Goal: Information Seeking & Learning: Learn about a topic

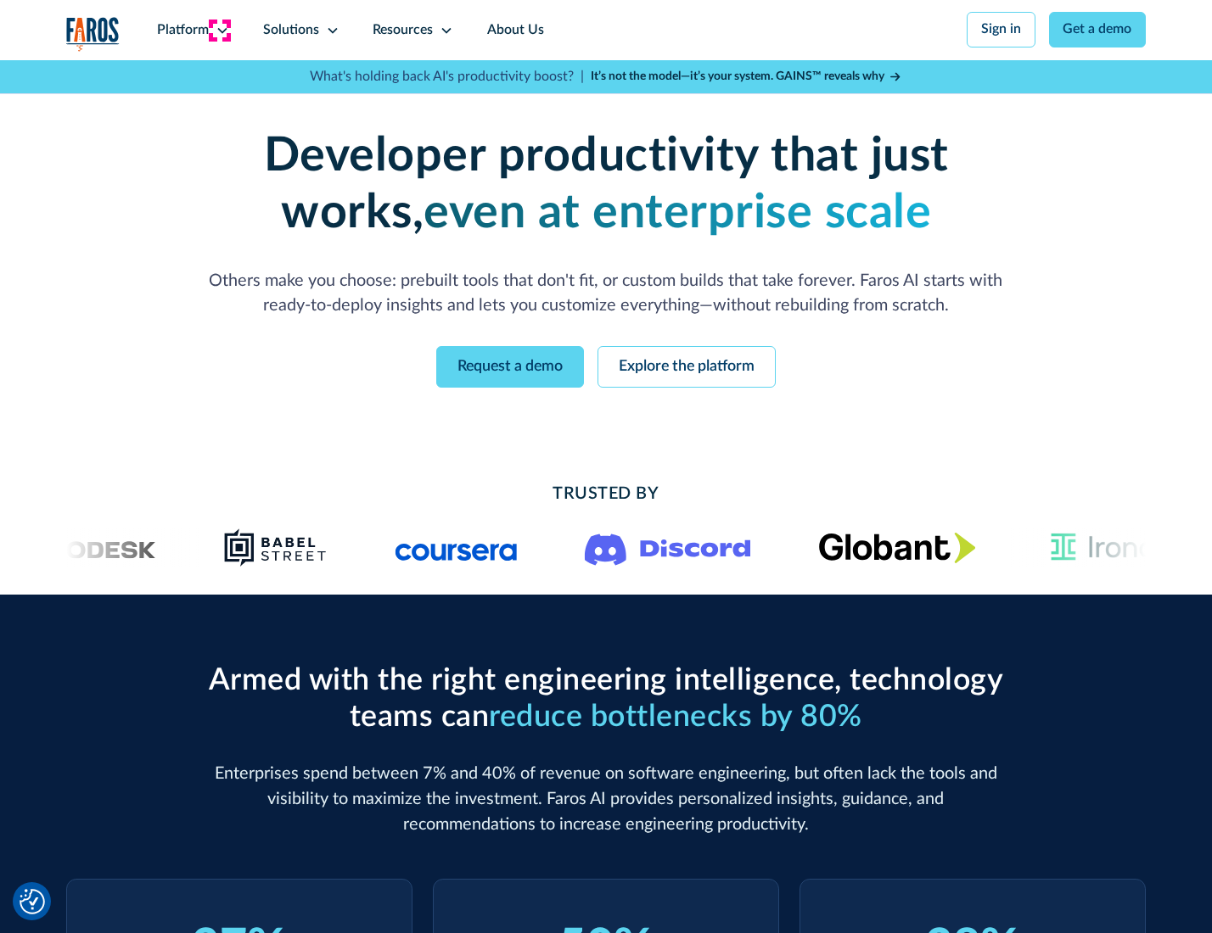
click at [220, 30] on icon at bounding box center [223, 31] width 14 height 14
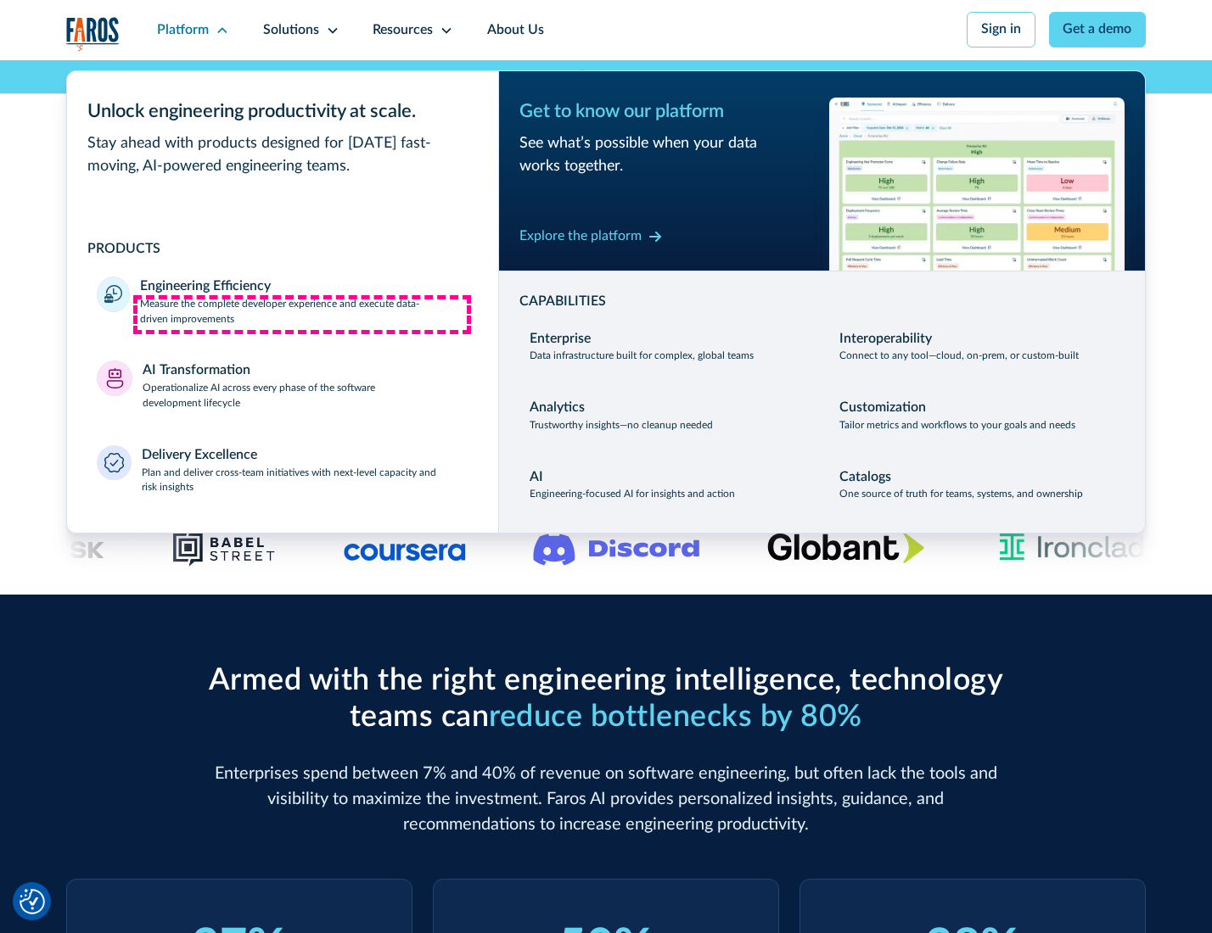
click at [302, 314] on p "Measure the complete developer experience and execute data-driven improvements" at bounding box center [304, 312] width 328 height 31
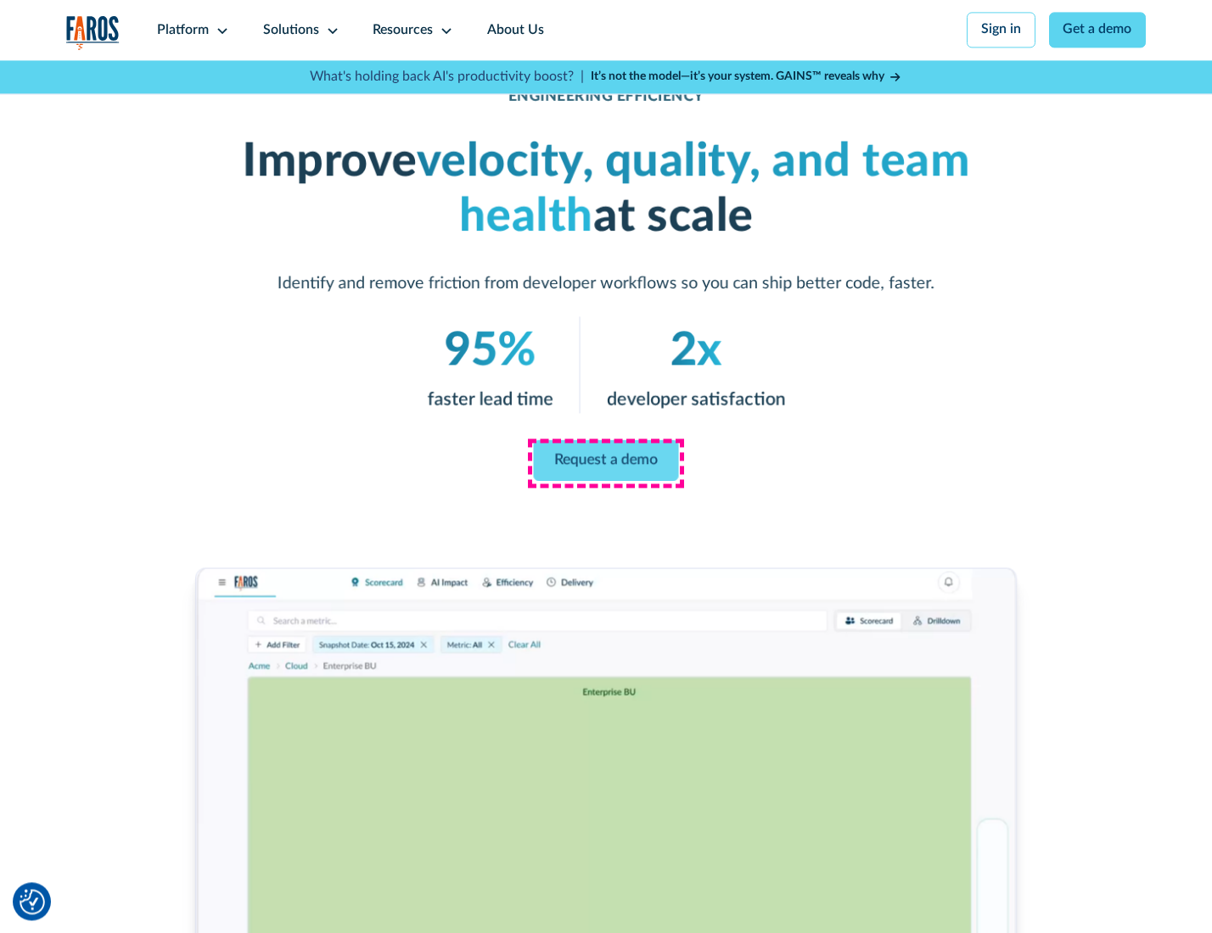
click at [605, 463] on link "Request a demo" at bounding box center [606, 460] width 145 height 41
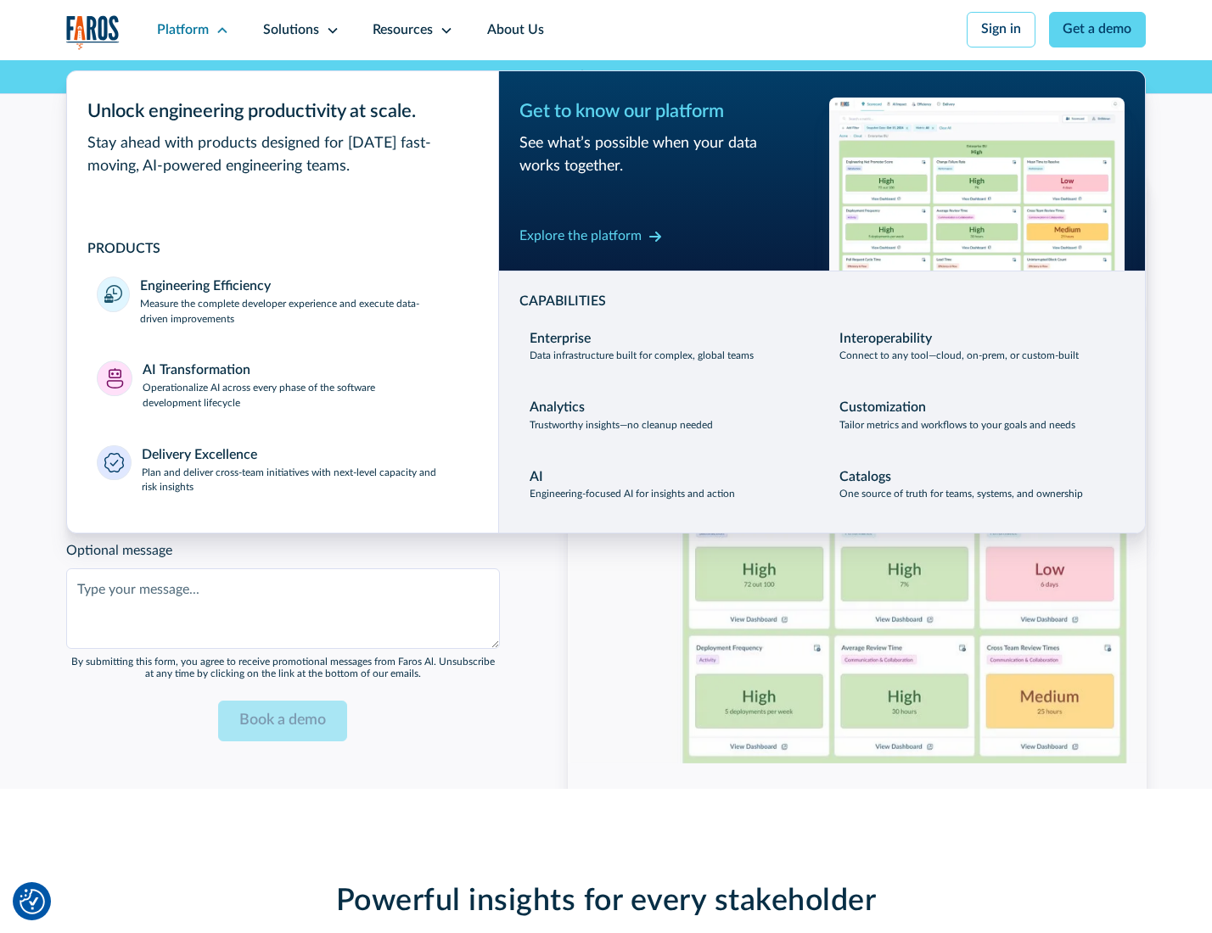
scroll to position [3694, 0]
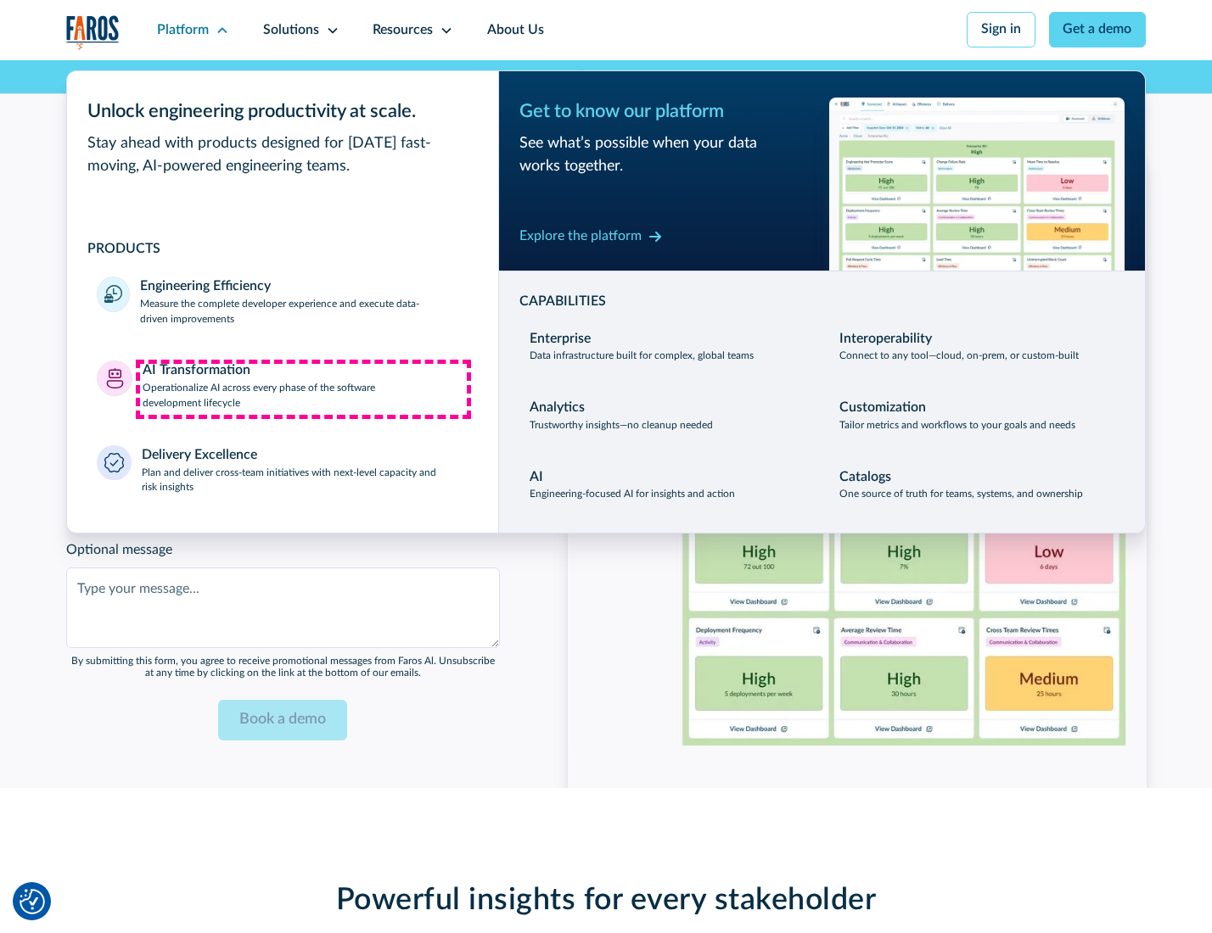
click at [303, 389] on p "Operationalize AI across every phase of the software development lifecycle" at bounding box center [306, 396] width 326 height 31
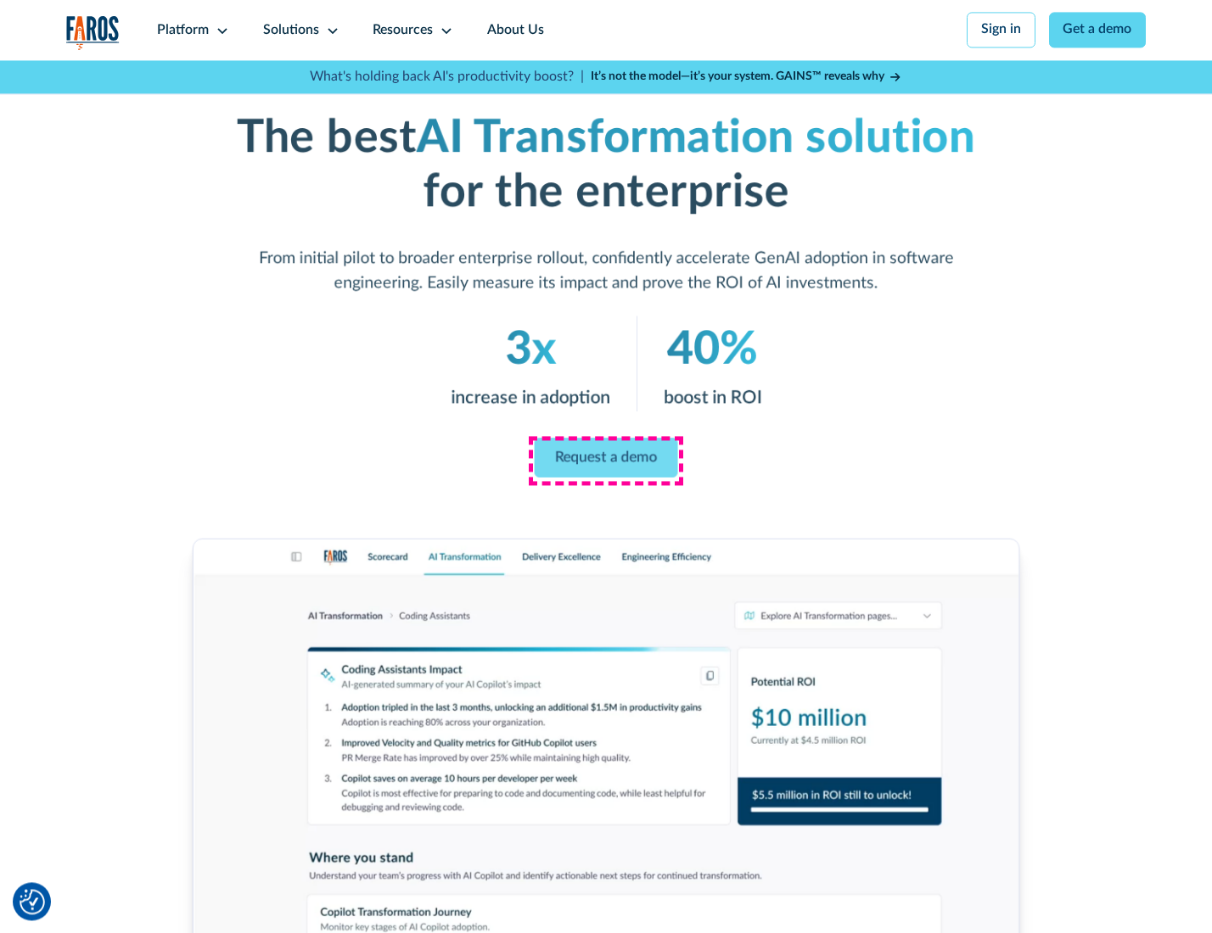
click at [605, 461] on link "Request a demo" at bounding box center [606, 458] width 143 height 40
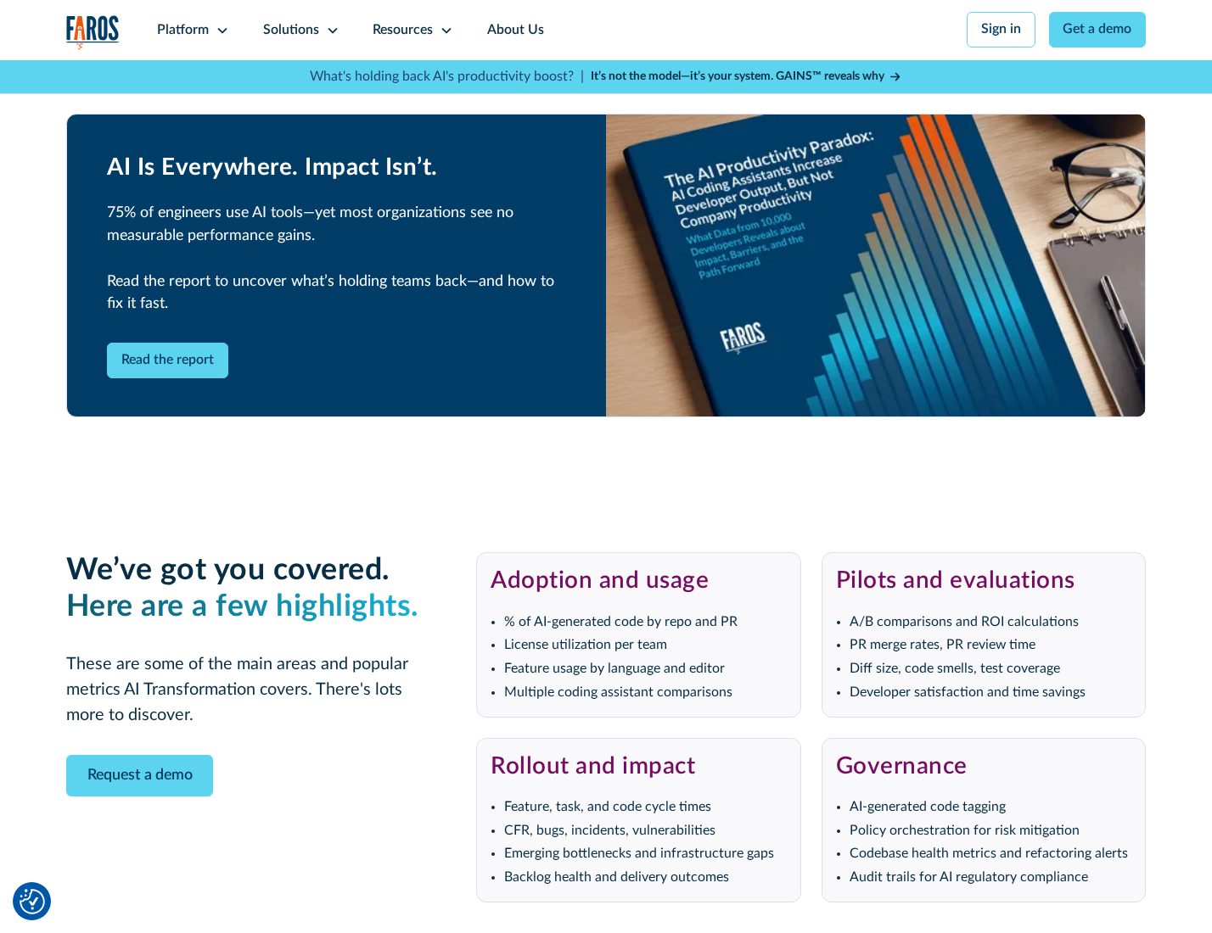
click at [190, 30] on div "Platform" at bounding box center [183, 30] width 52 height 20
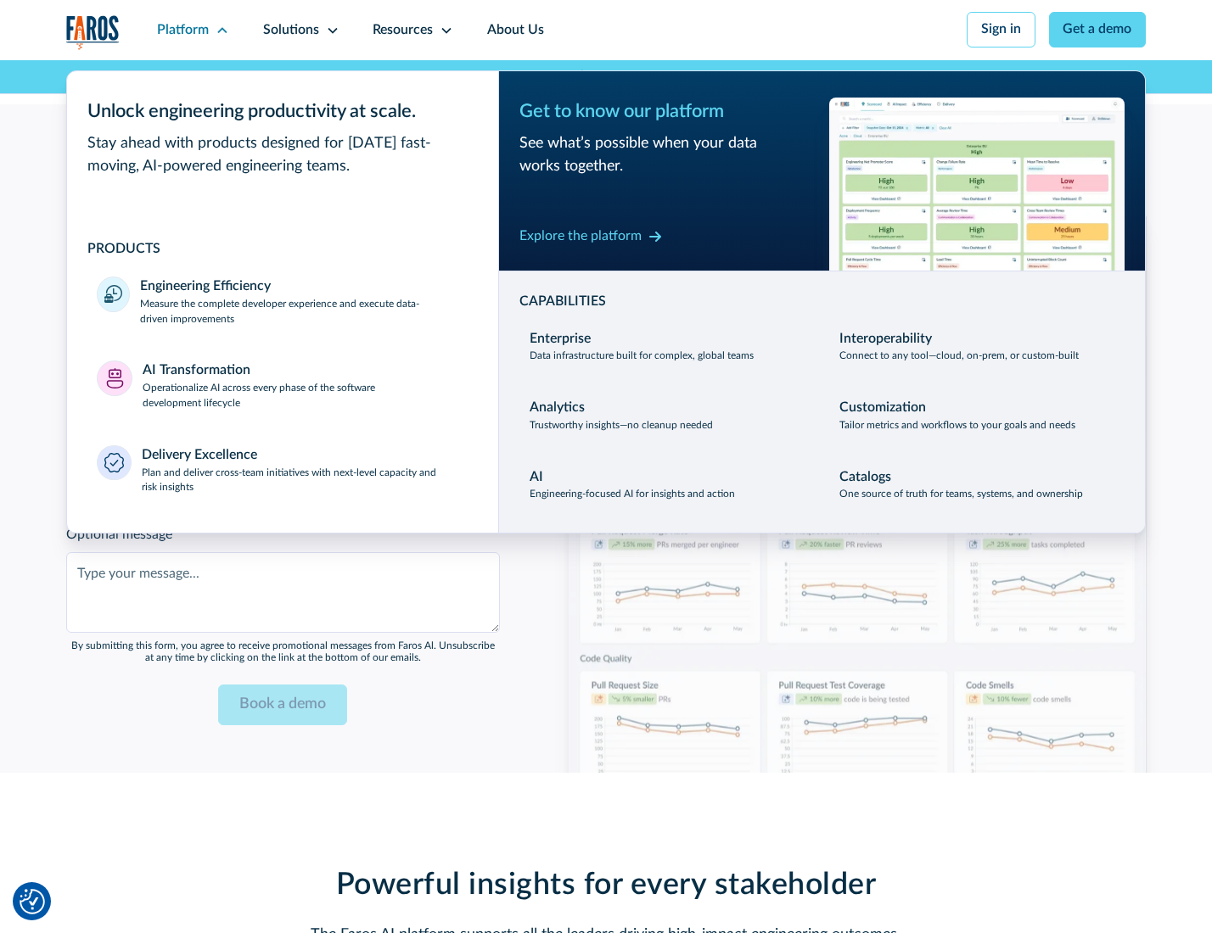
scroll to position [4103, 0]
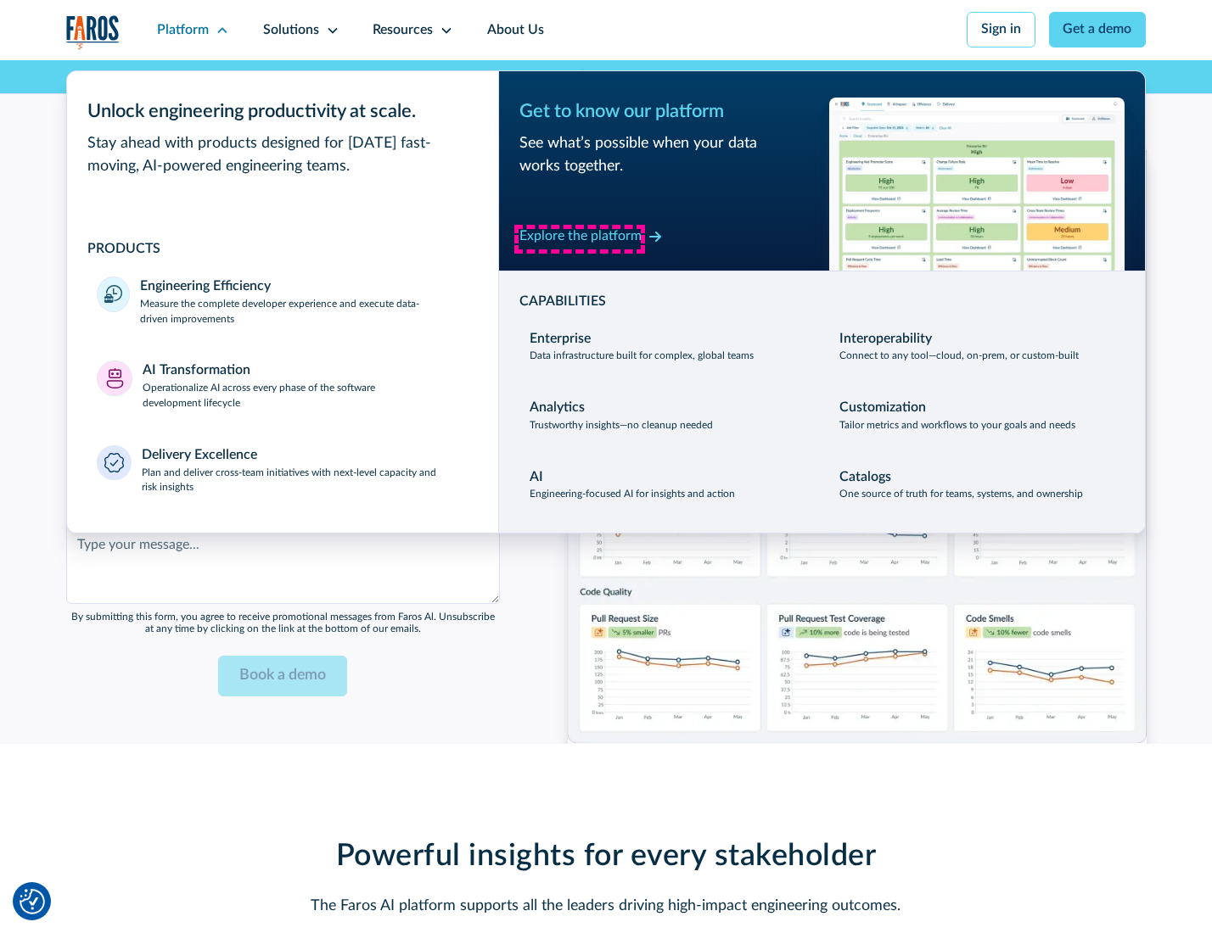
click at [580, 238] on div "Explore the platform" at bounding box center [580, 237] width 122 height 20
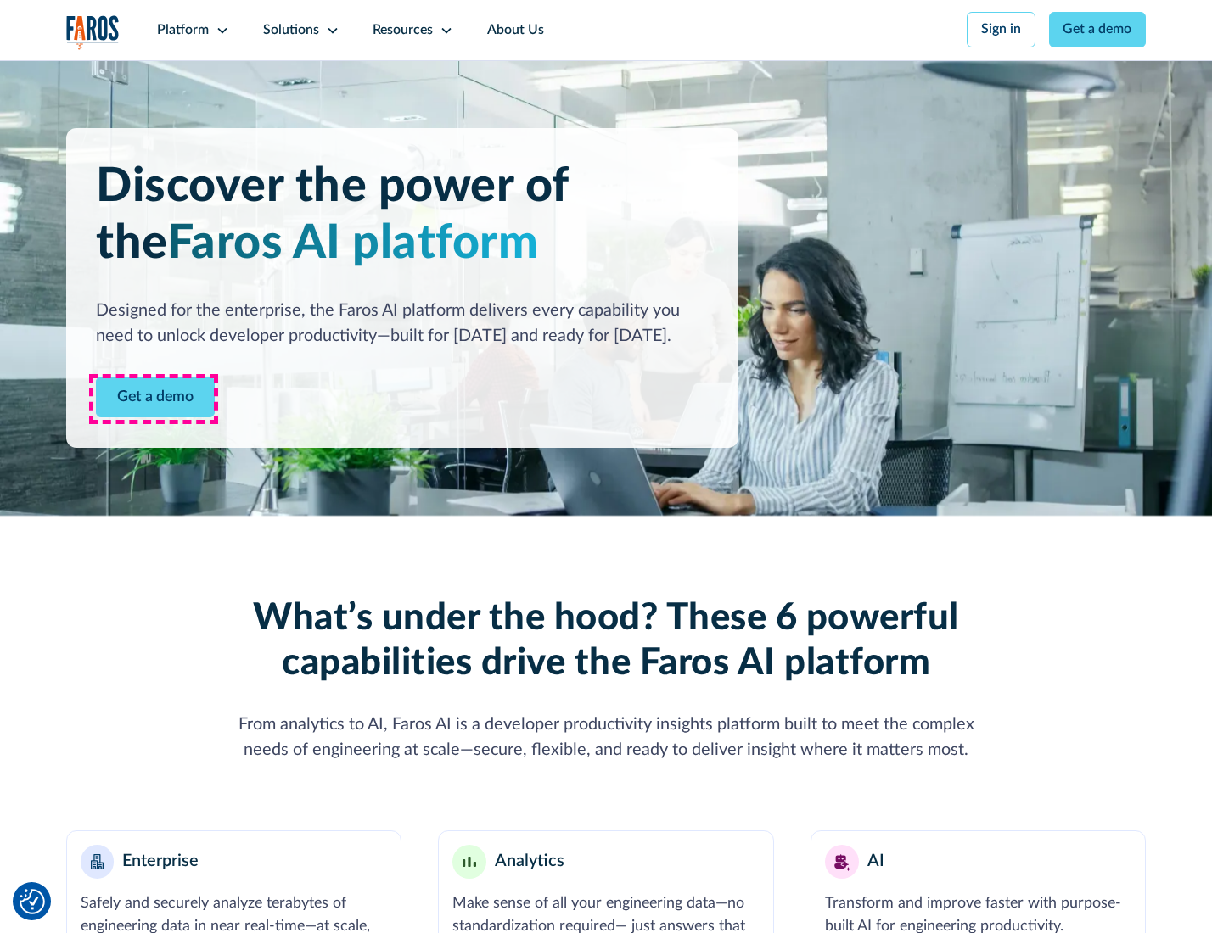
click at [154, 399] on link "Get a demo" at bounding box center [155, 398] width 119 height 42
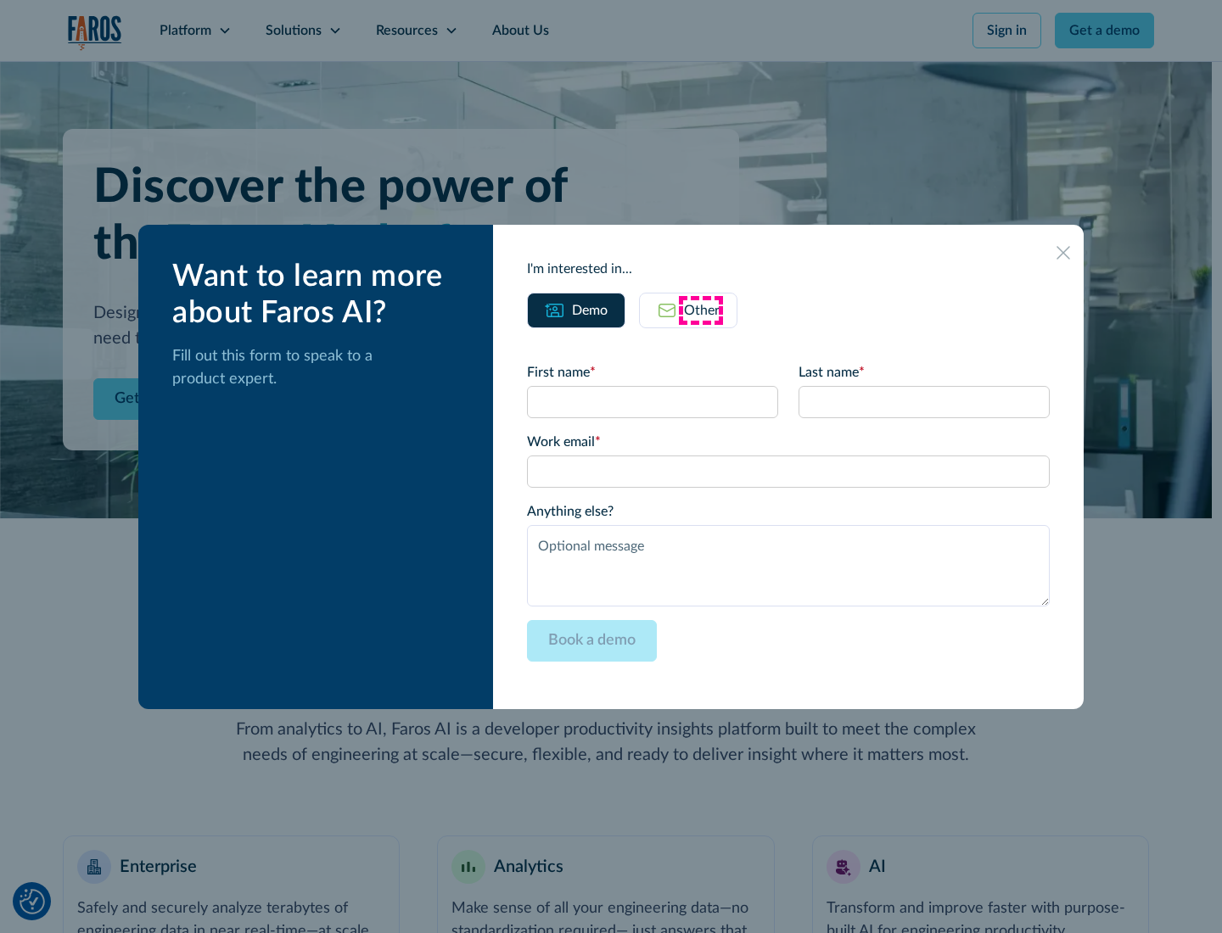
click at [701, 310] on div "Other" at bounding box center [702, 310] width 36 height 20
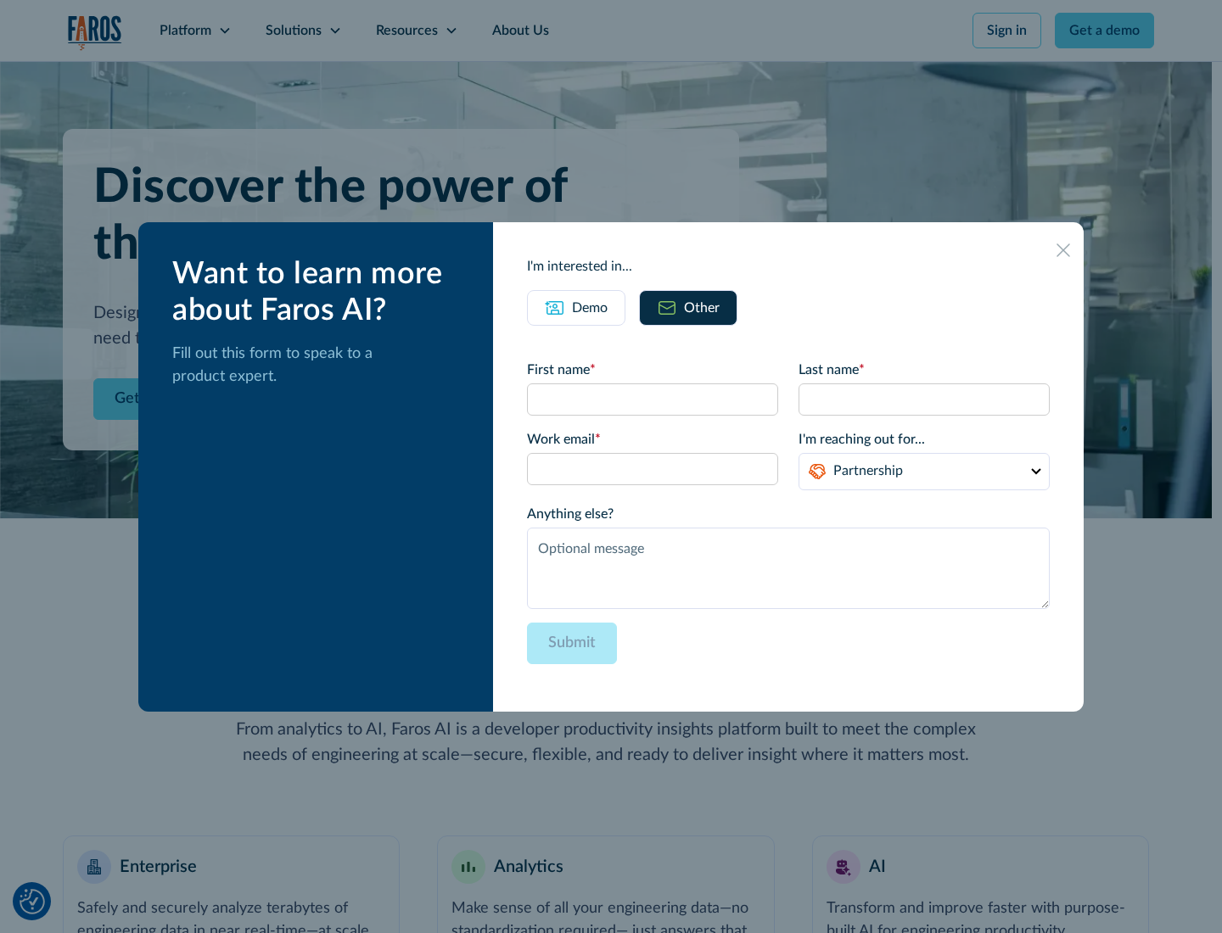
click at [588, 307] on div "Demo" at bounding box center [590, 308] width 36 height 20
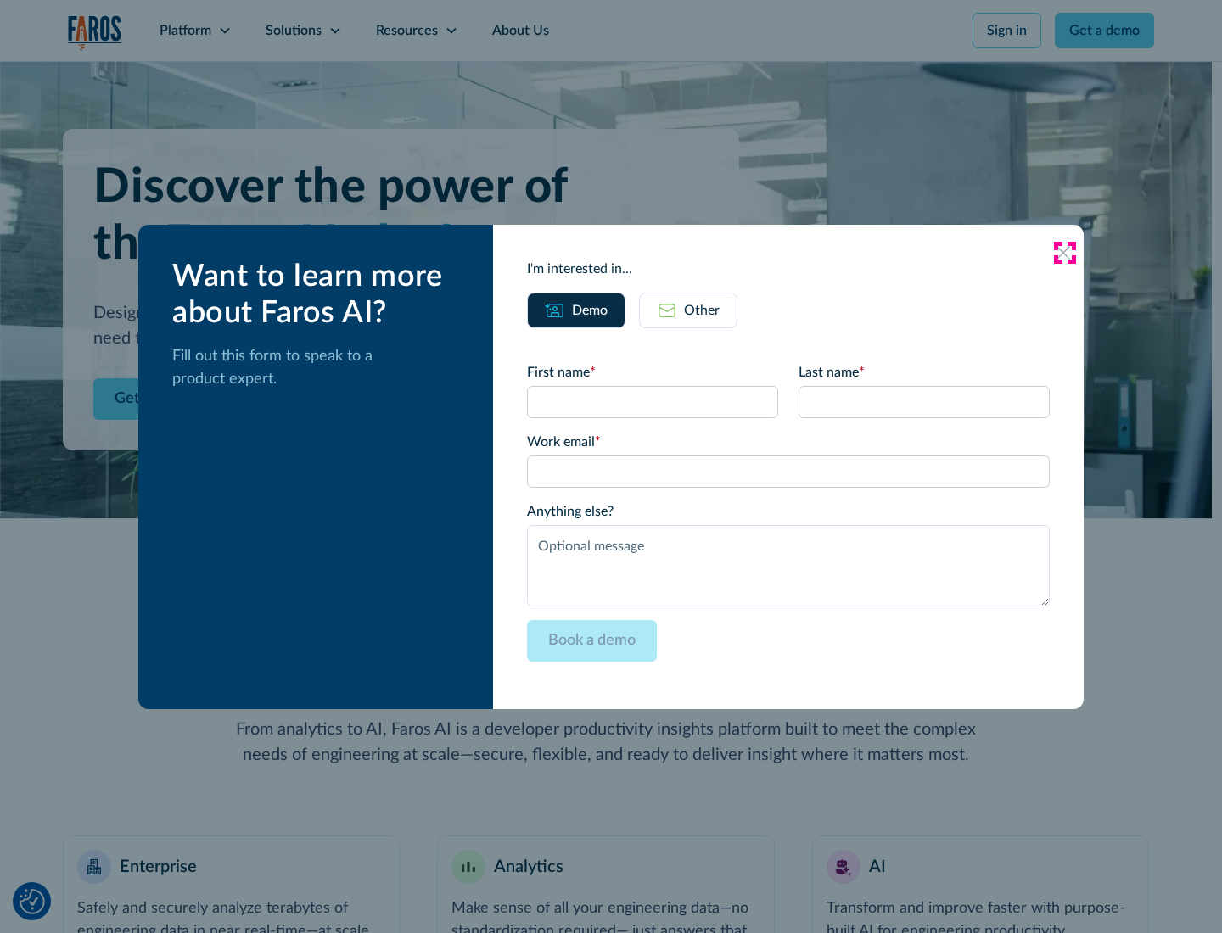
click at [1064, 252] on icon at bounding box center [1064, 253] width 14 height 14
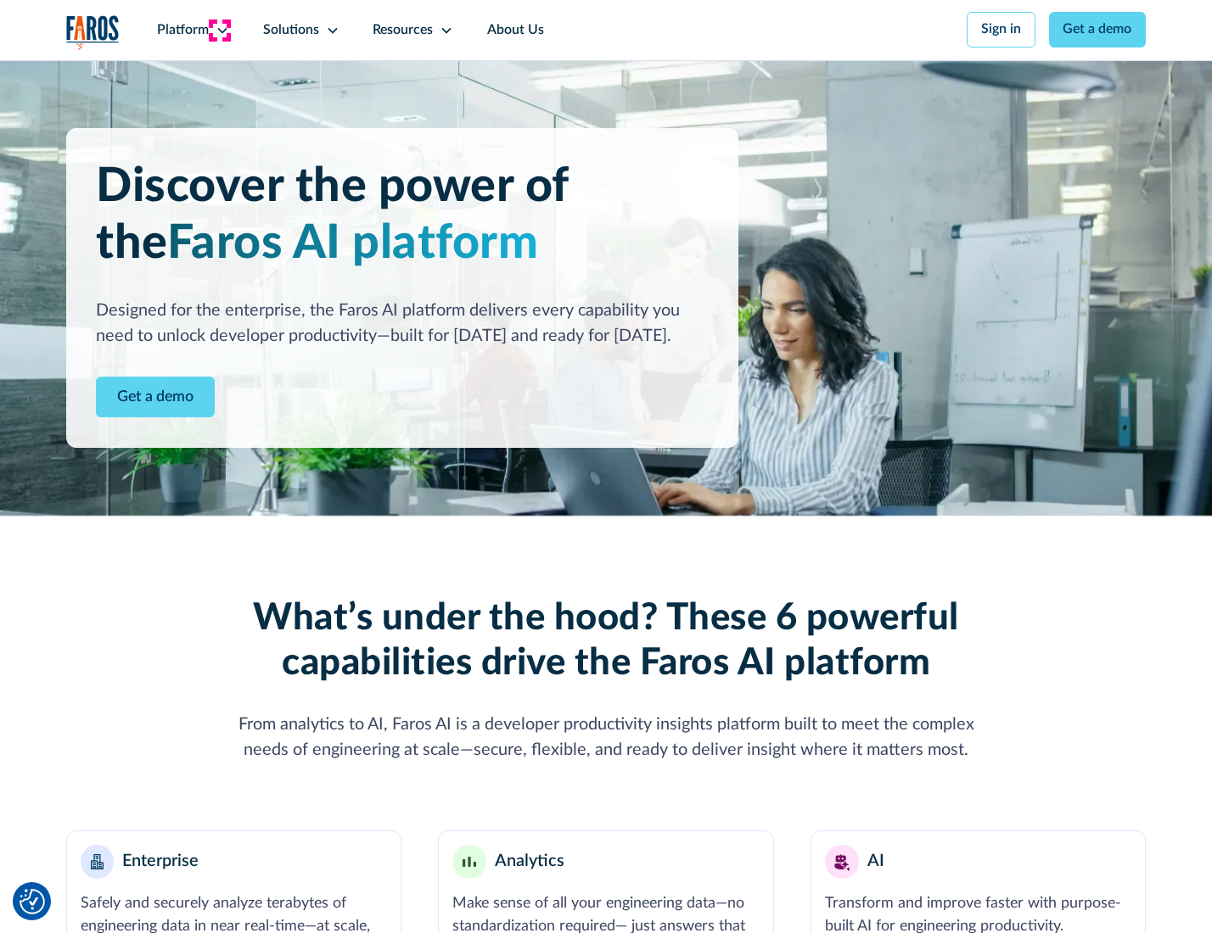
click at [220, 30] on icon at bounding box center [223, 31] width 14 height 14
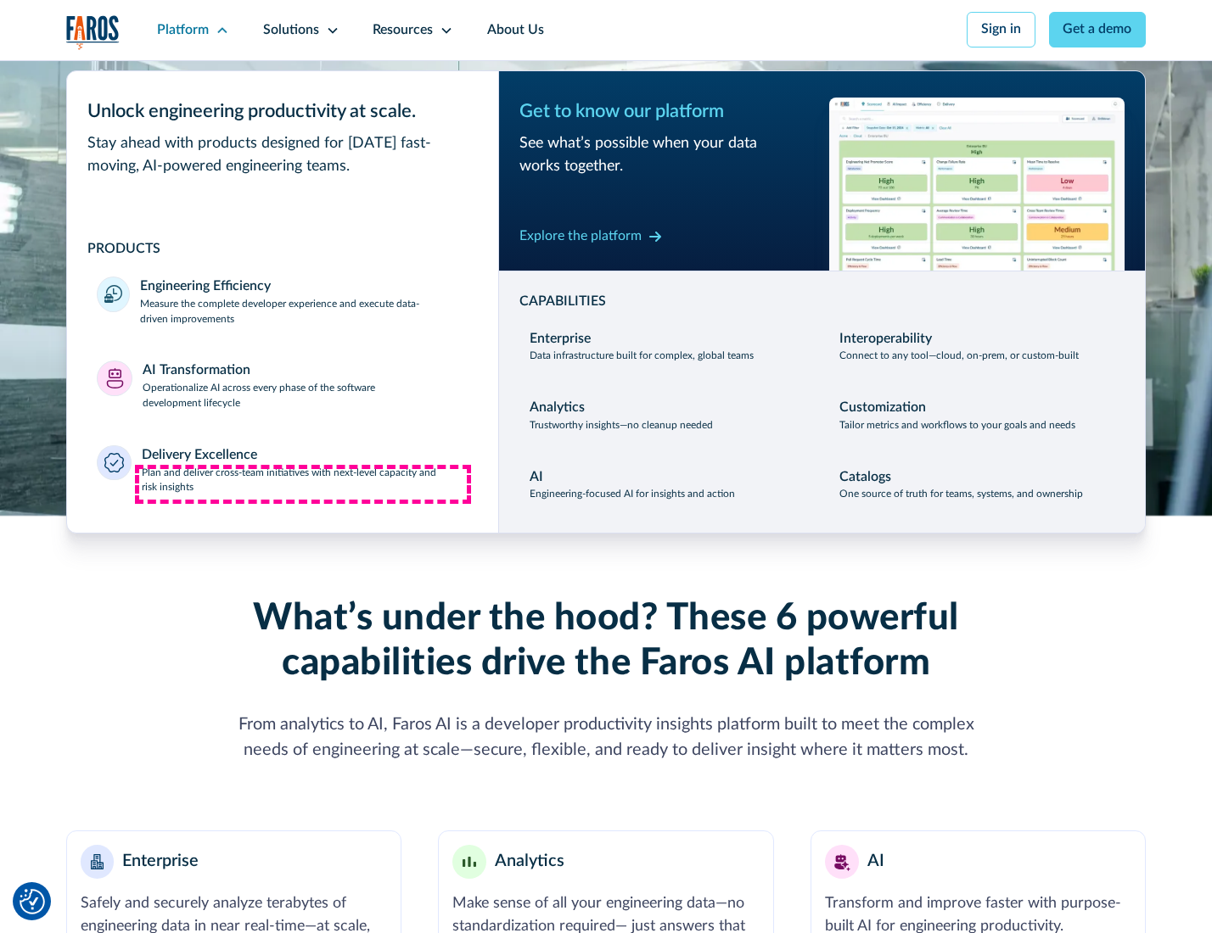
click at [303, 484] on p "Plan and deliver cross-team initiatives with next-level capacity and risk insig…" at bounding box center [305, 481] width 327 height 31
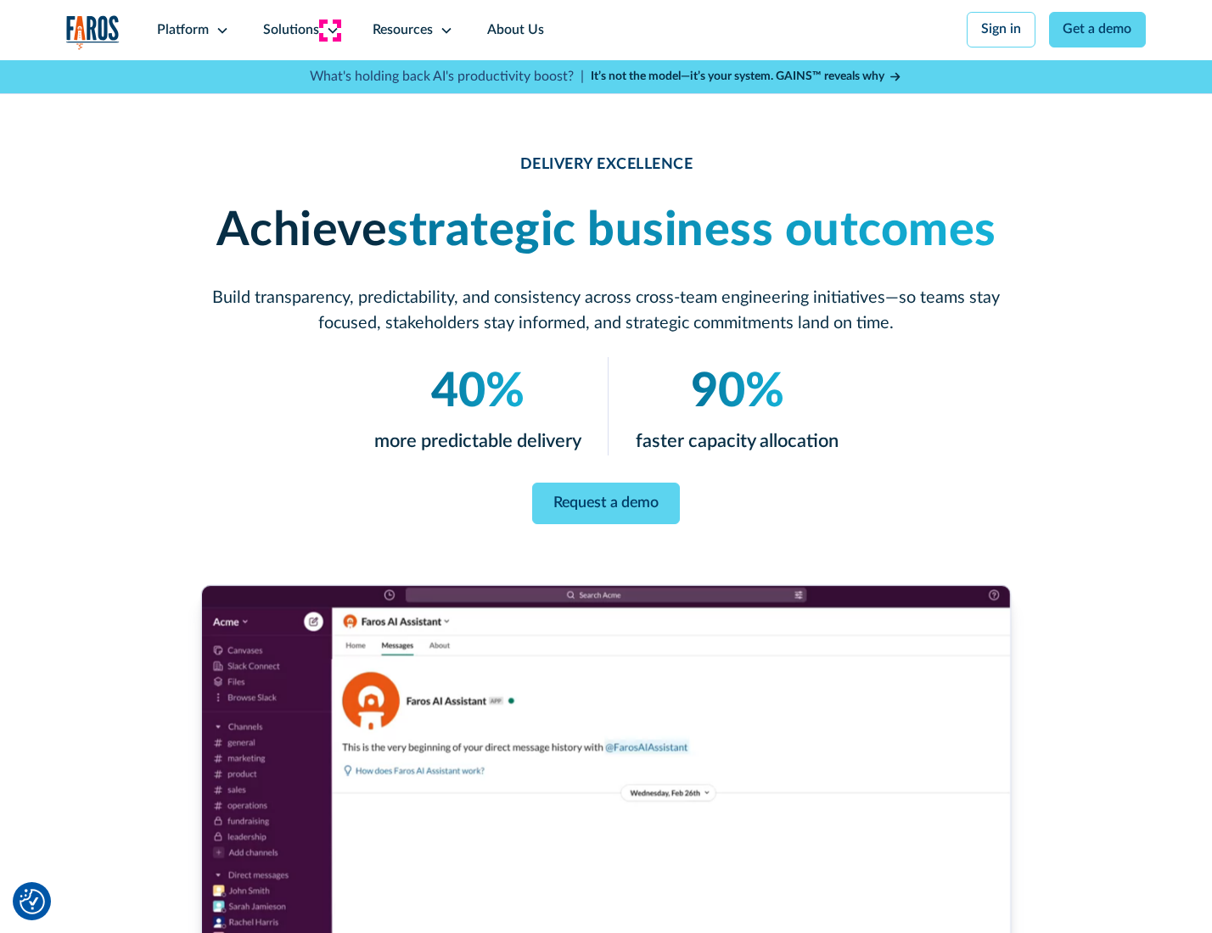
click at [329, 30] on icon at bounding box center [333, 31] width 14 height 14
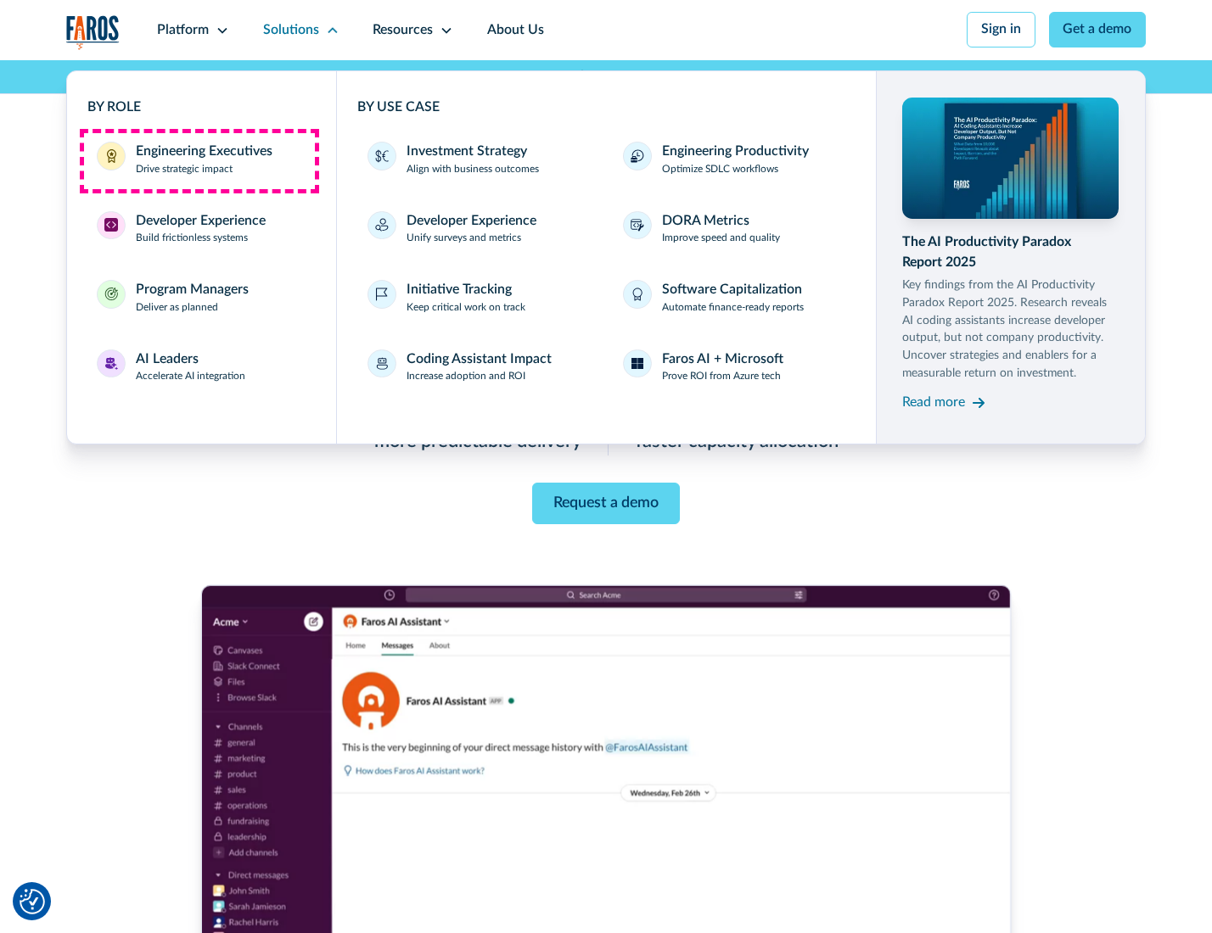
click at [199, 160] on div "Engineering Executives" at bounding box center [204, 152] width 137 height 20
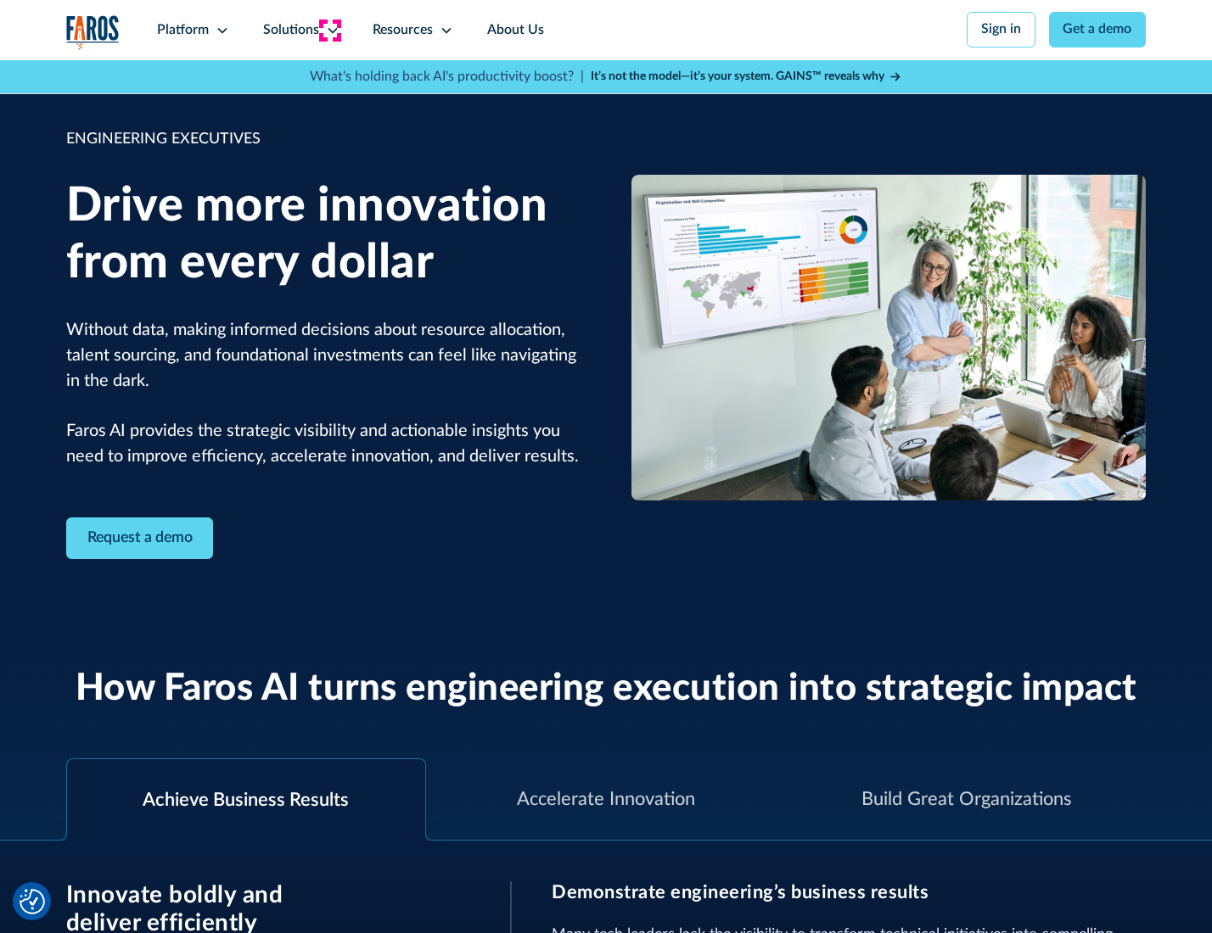
click at [329, 30] on icon at bounding box center [333, 31] width 14 height 14
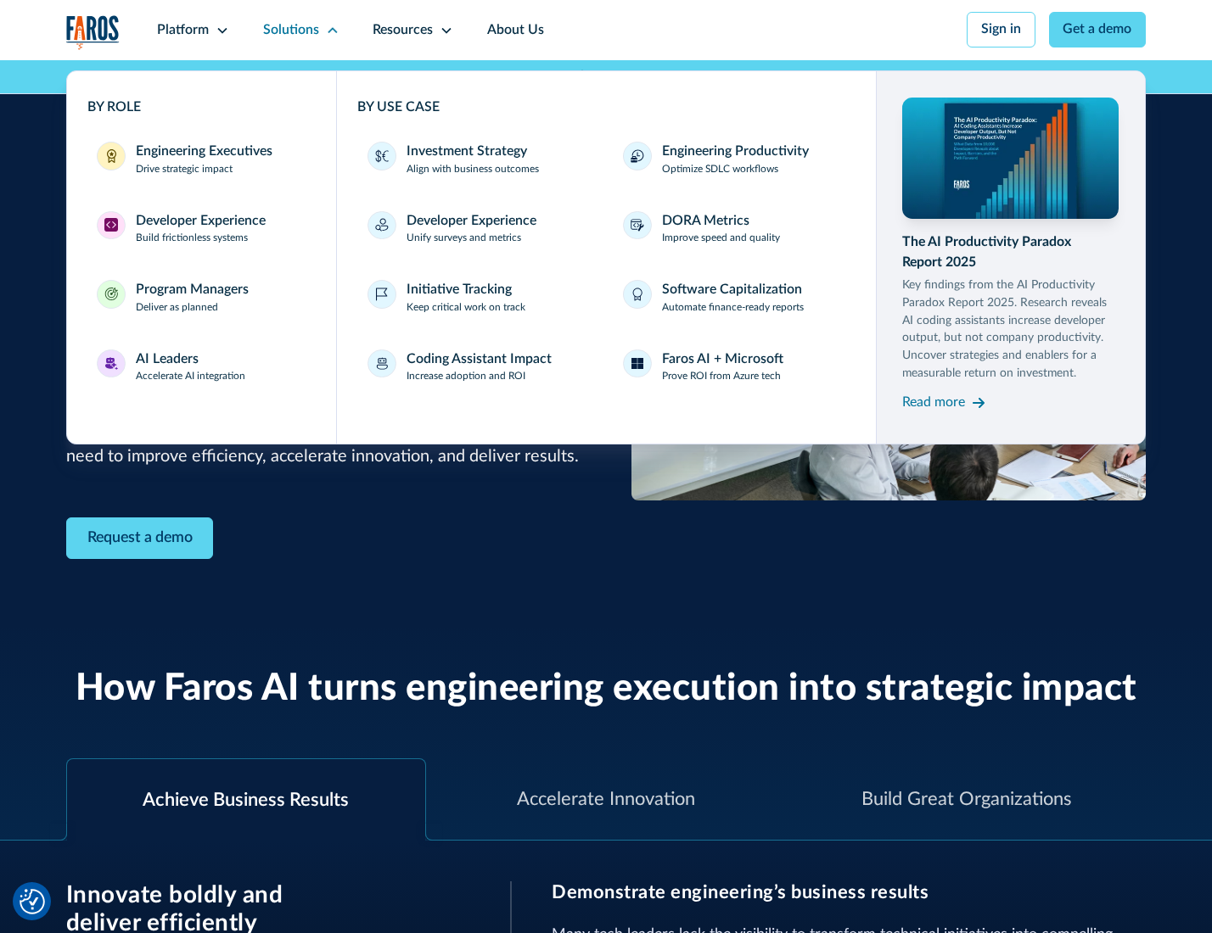
click at [199, 222] on div "Developer Experience" at bounding box center [201, 221] width 130 height 20
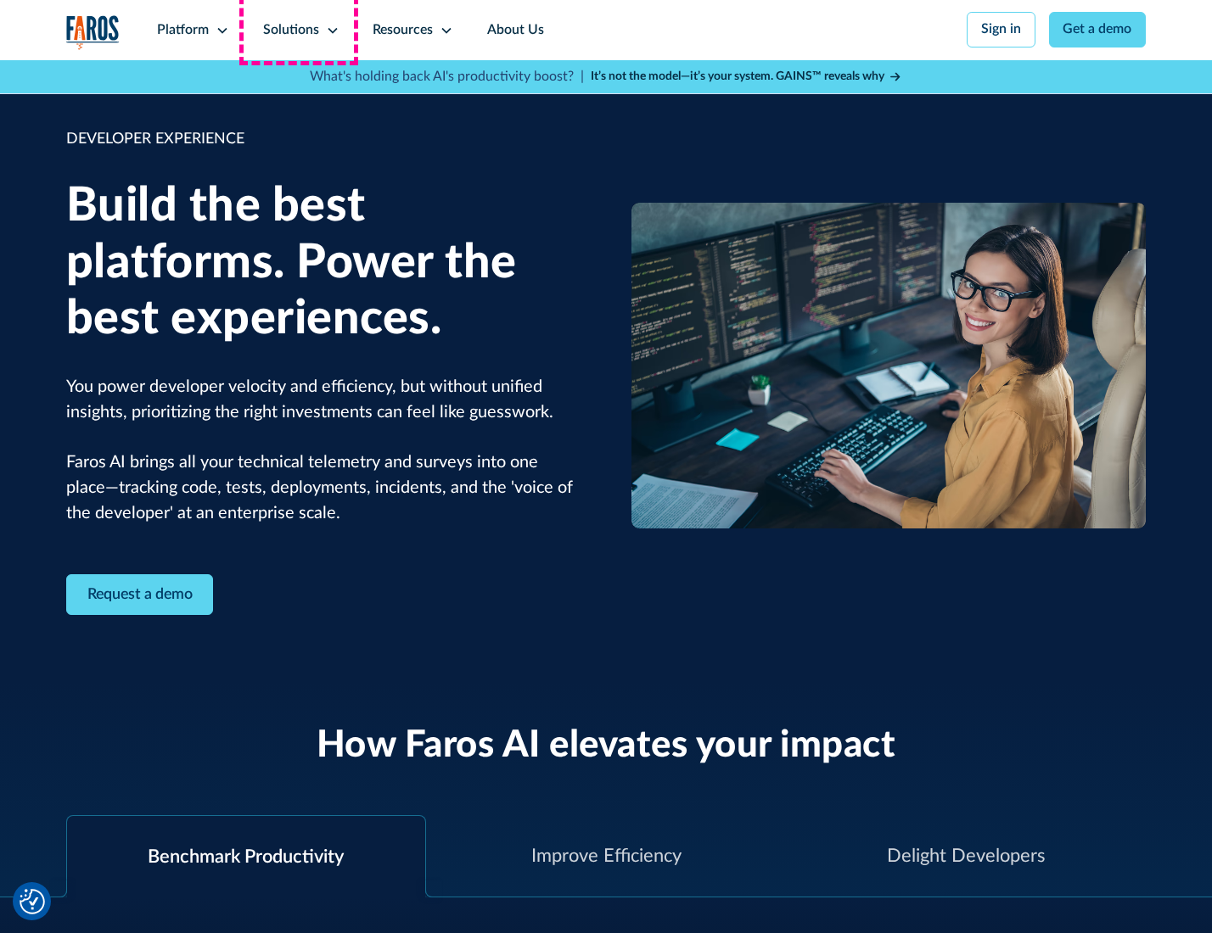
click at [299, 30] on div "Solutions" at bounding box center [291, 30] width 56 height 20
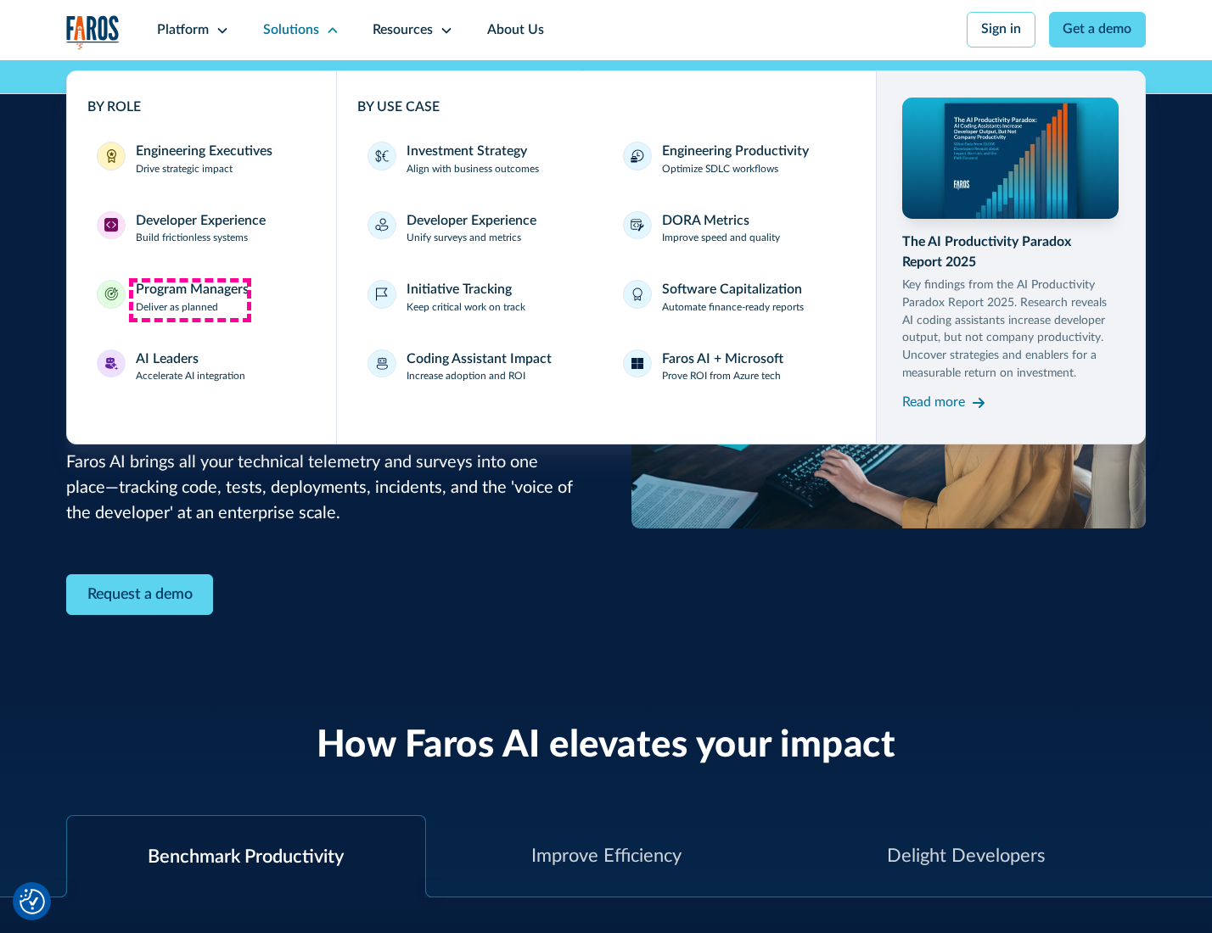
click at [189, 300] on div "Program Managers" at bounding box center [192, 290] width 113 height 20
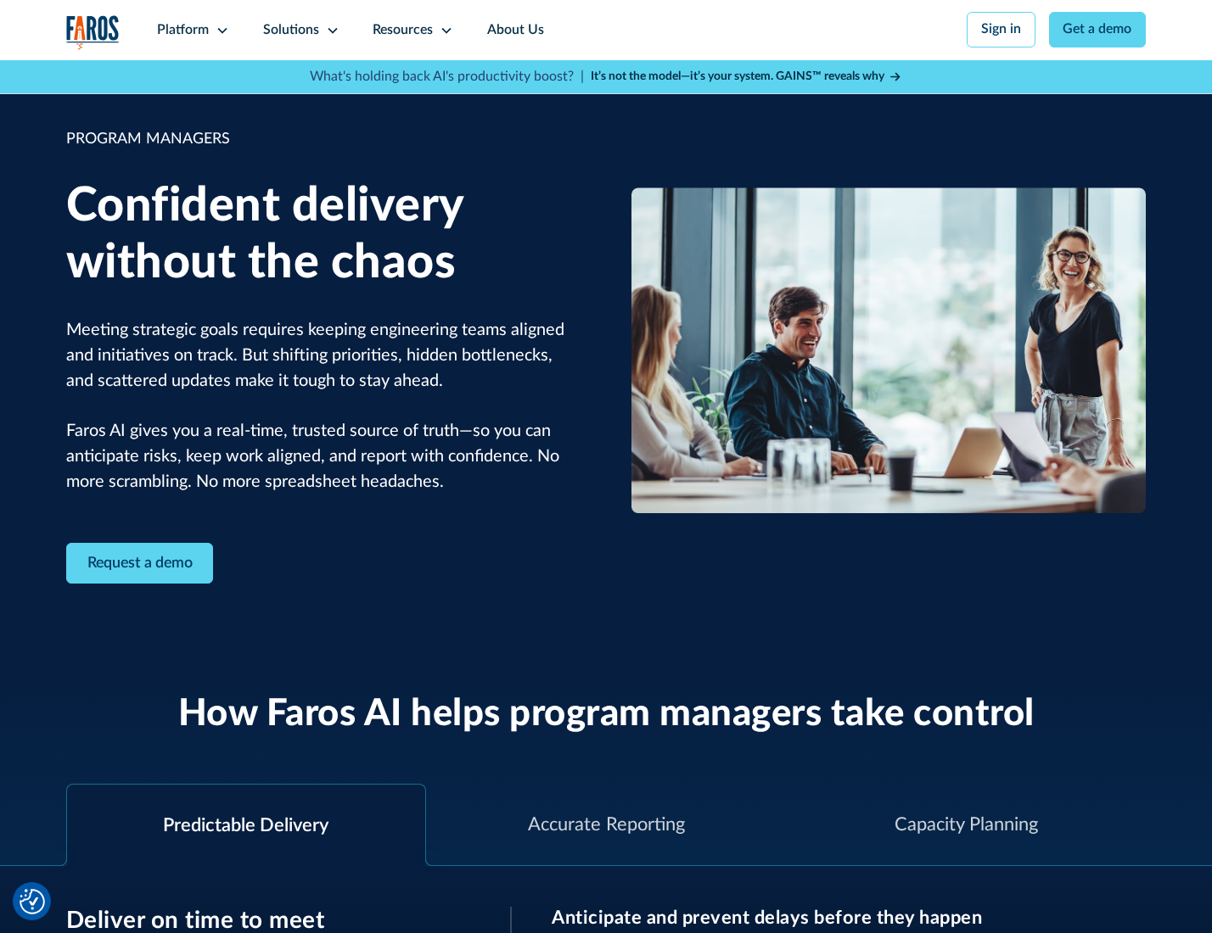
click at [329, 31] on icon at bounding box center [333, 31] width 14 height 14
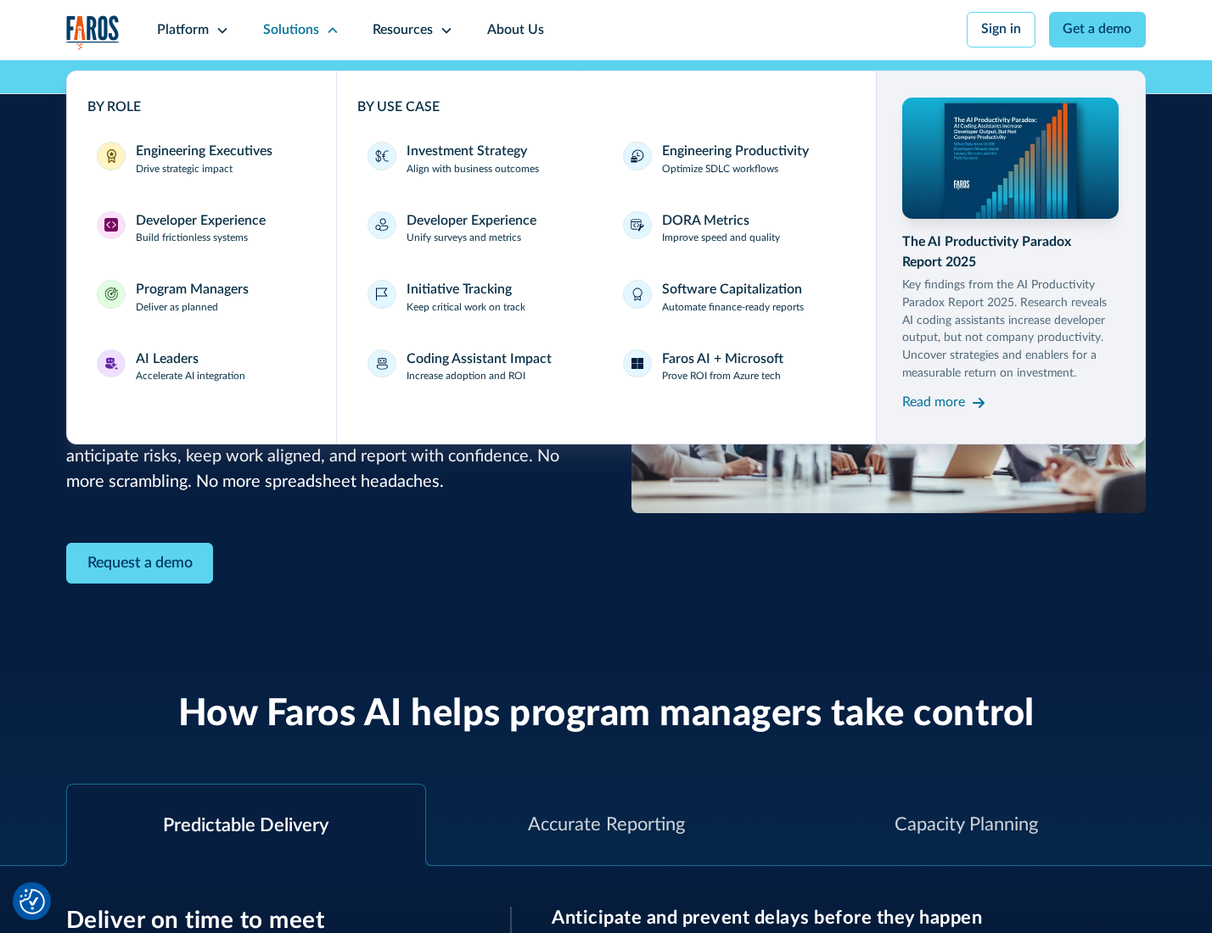
click at [188, 369] on div "AI Leaders" at bounding box center [167, 360] width 63 height 20
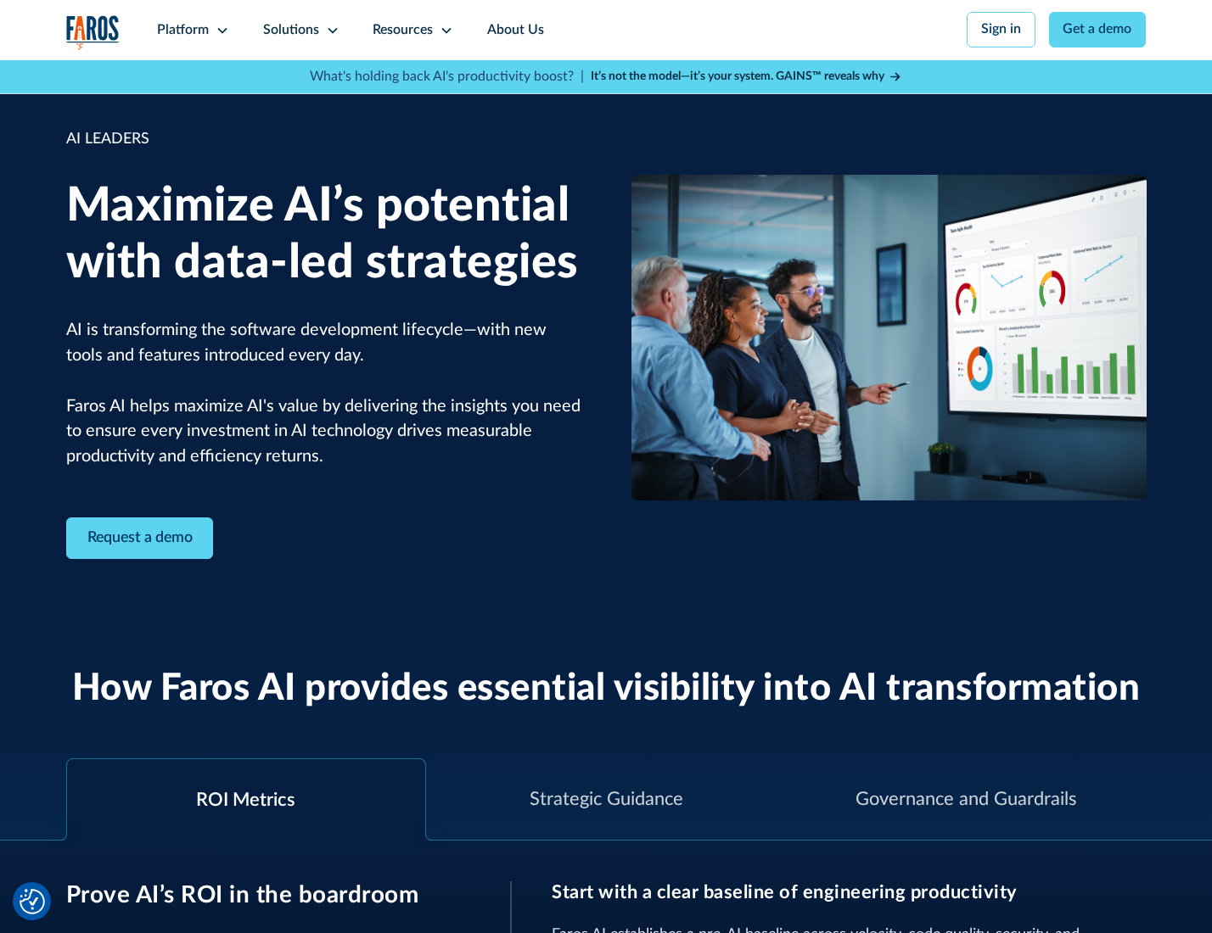
click at [329, 30] on icon at bounding box center [333, 31] width 14 height 14
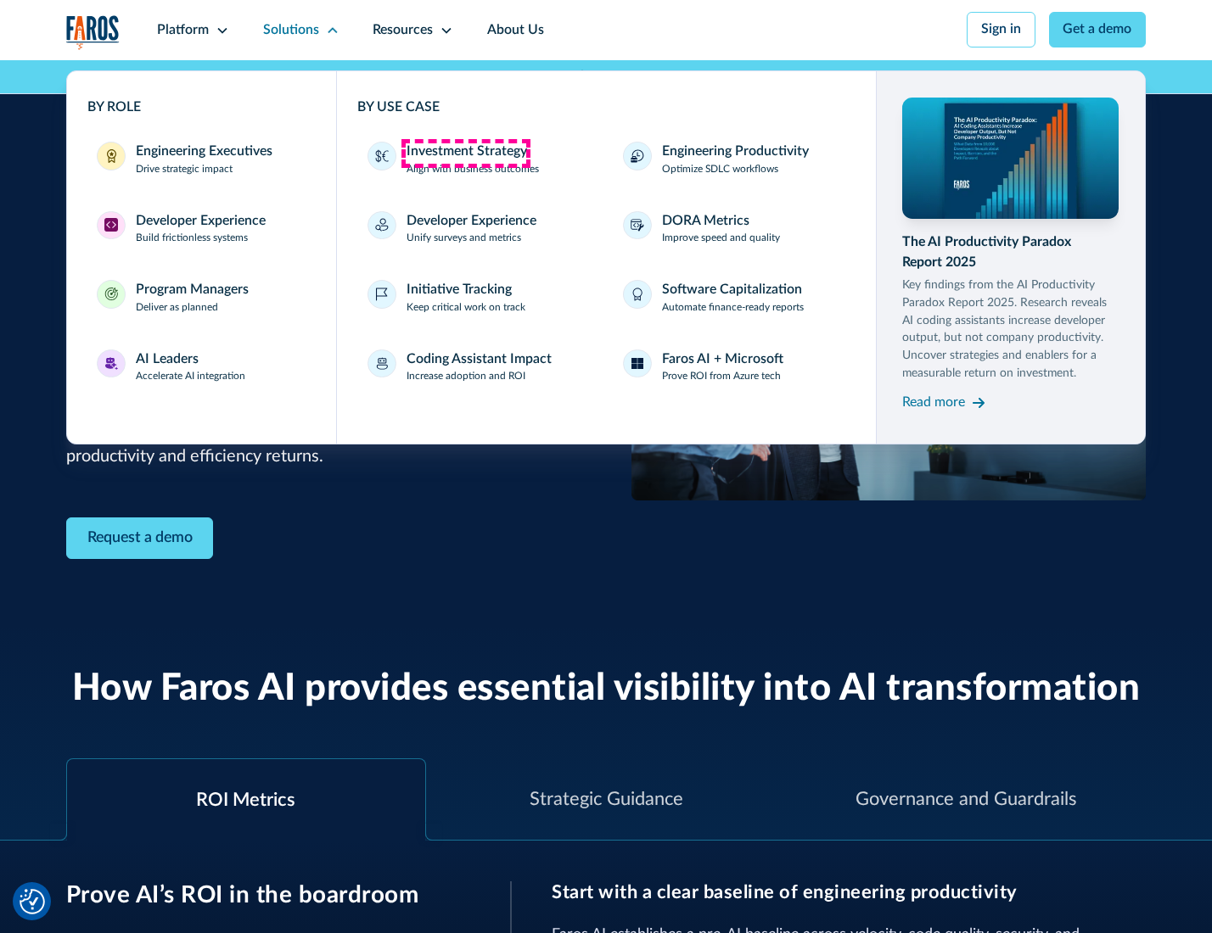
click at [465, 153] on div "Investment Strategy" at bounding box center [466, 152] width 121 height 20
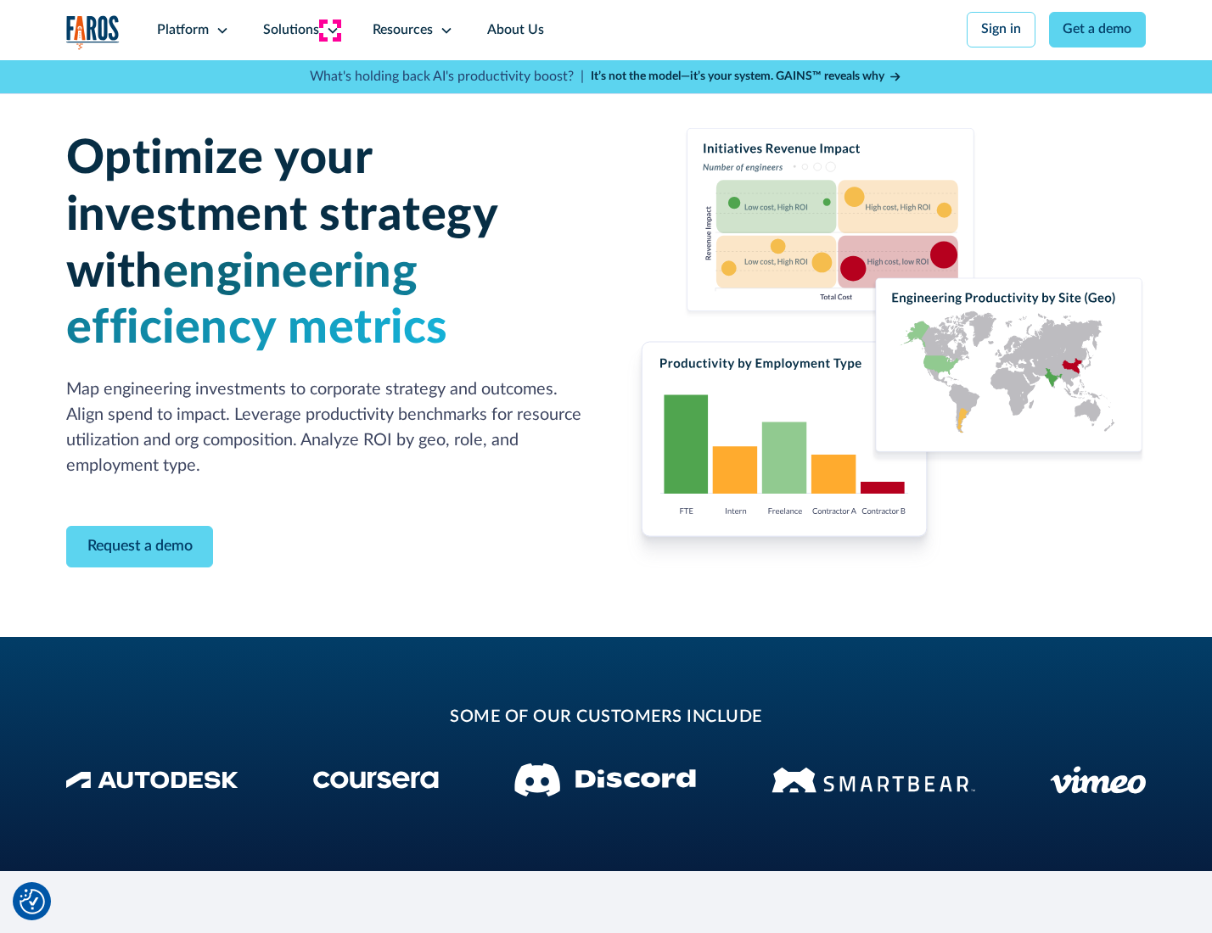
click at [329, 30] on icon at bounding box center [333, 31] width 14 height 14
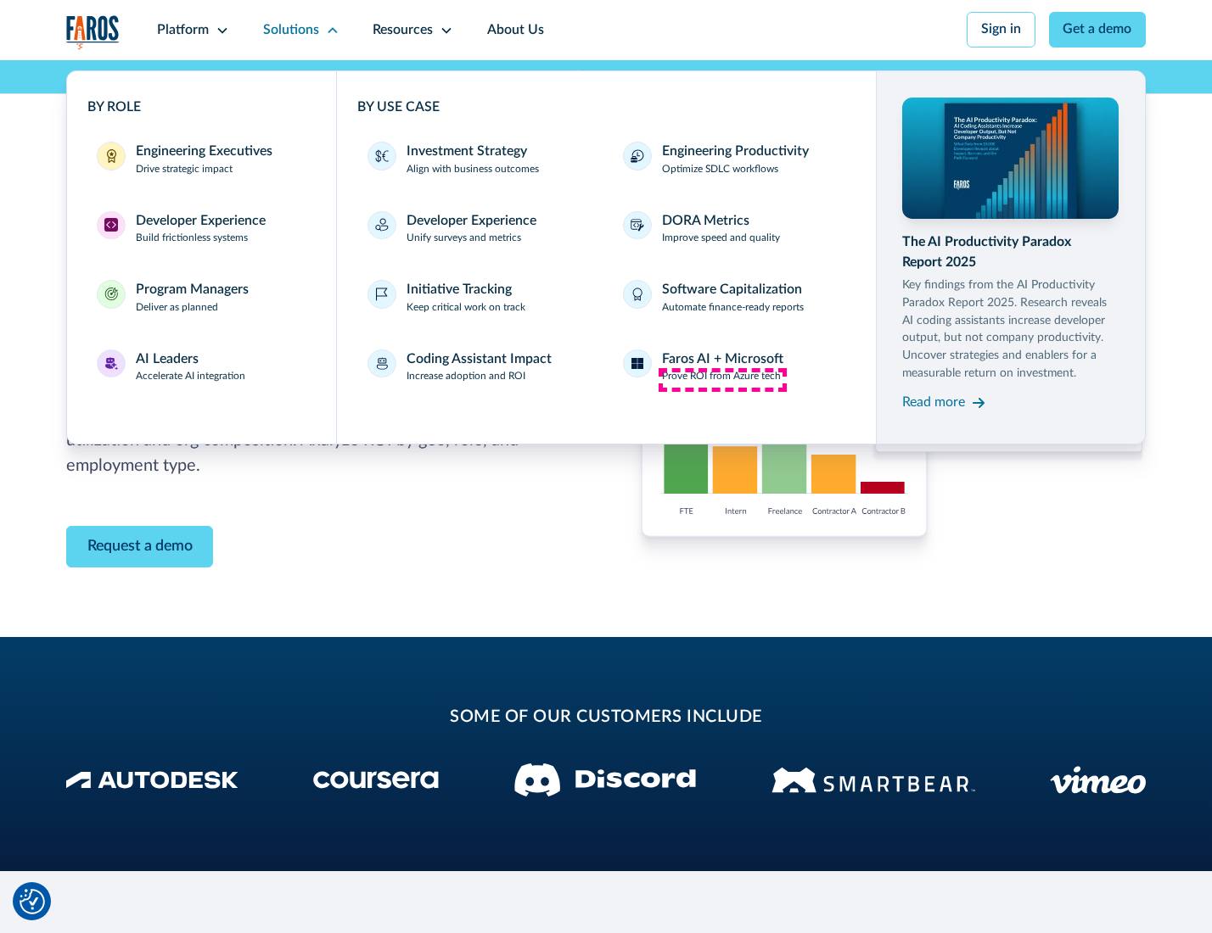
click at [722, 379] on p "Prove ROI from Azure tech" at bounding box center [721, 376] width 119 height 15
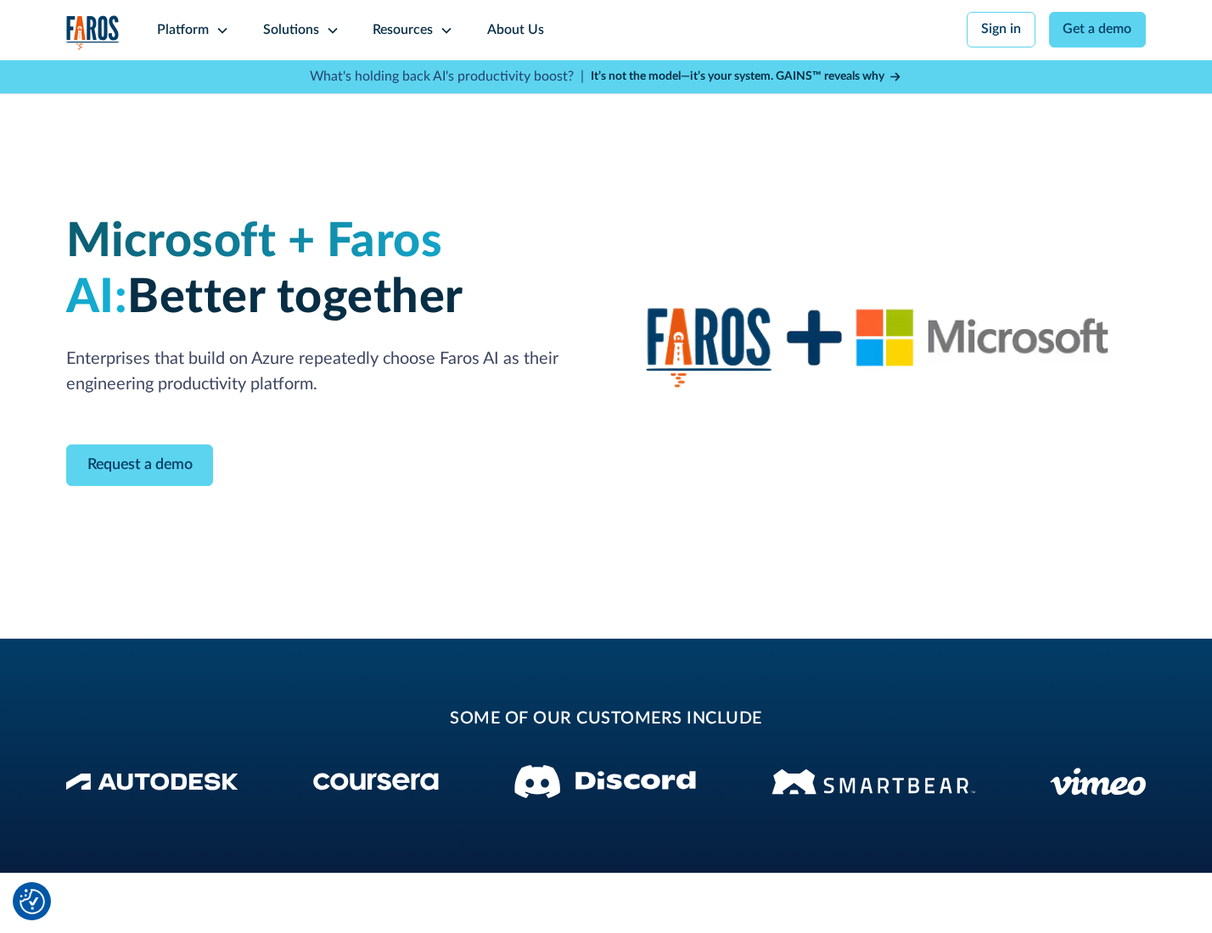
click at [329, 30] on icon at bounding box center [333, 31] width 14 height 14
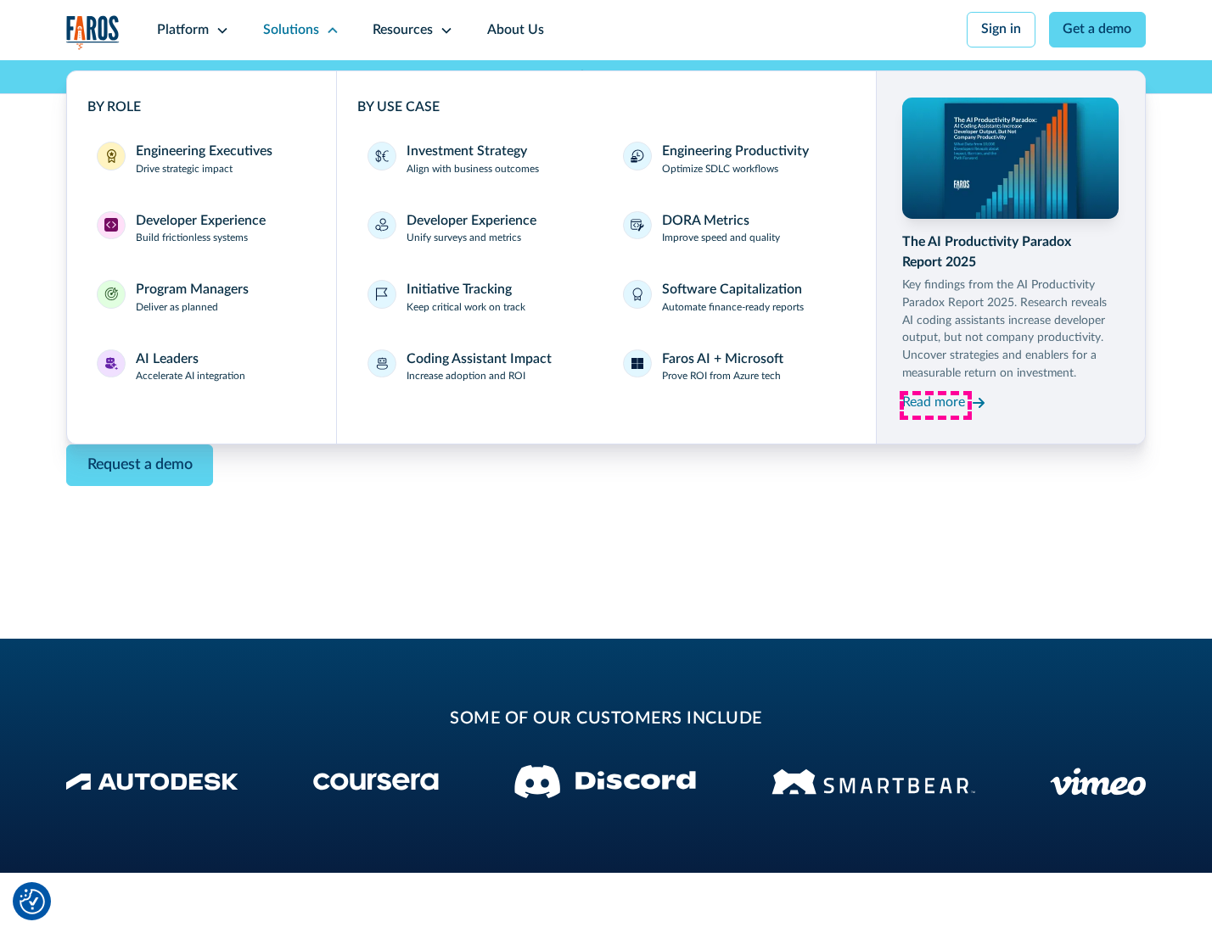
click at [935, 406] on div "Read more" at bounding box center [933, 403] width 63 height 20
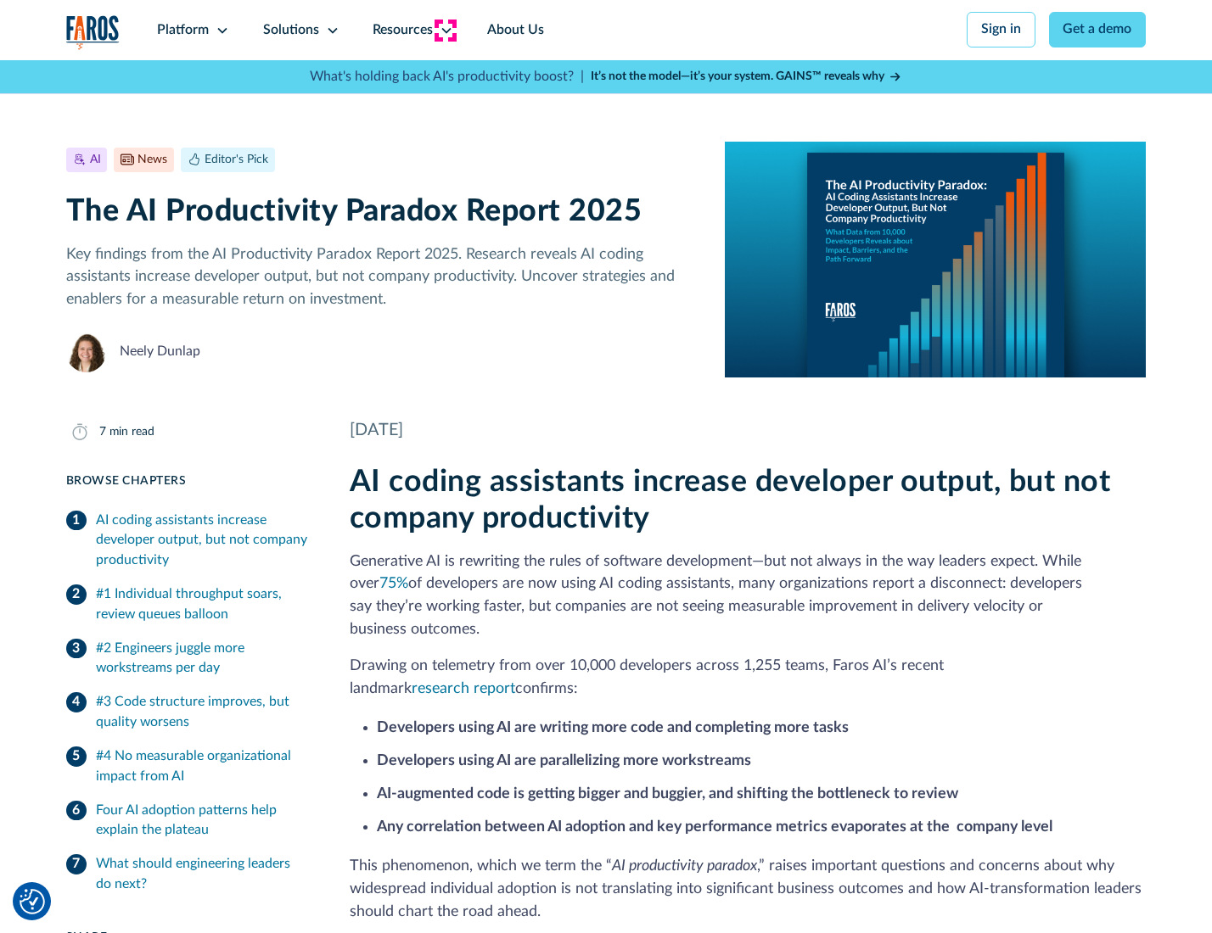
click at [445, 30] on icon at bounding box center [447, 31] width 14 height 14
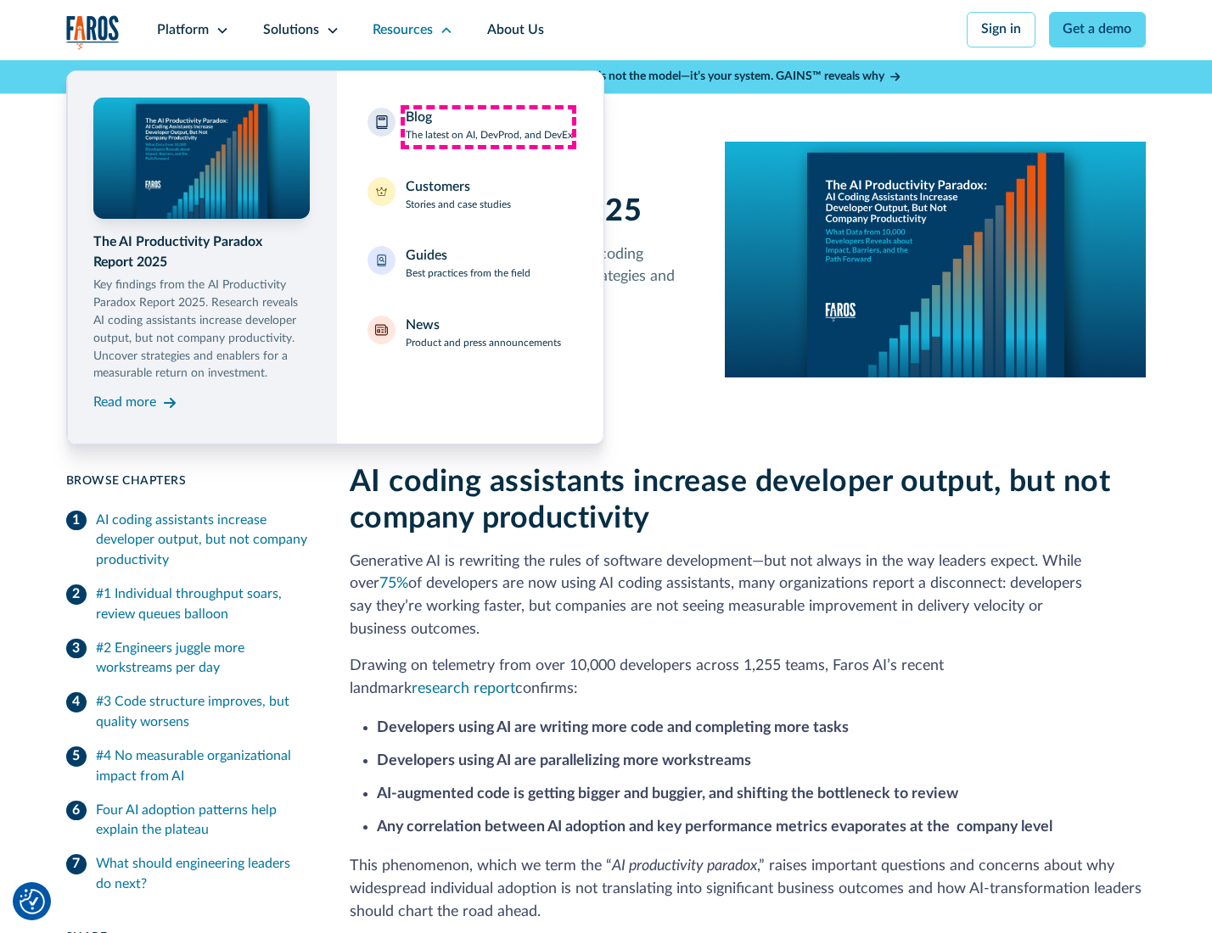
click at [488, 126] on div "Blog The latest on AI, DevProd, and DevEx" at bounding box center [489, 126] width 167 height 36
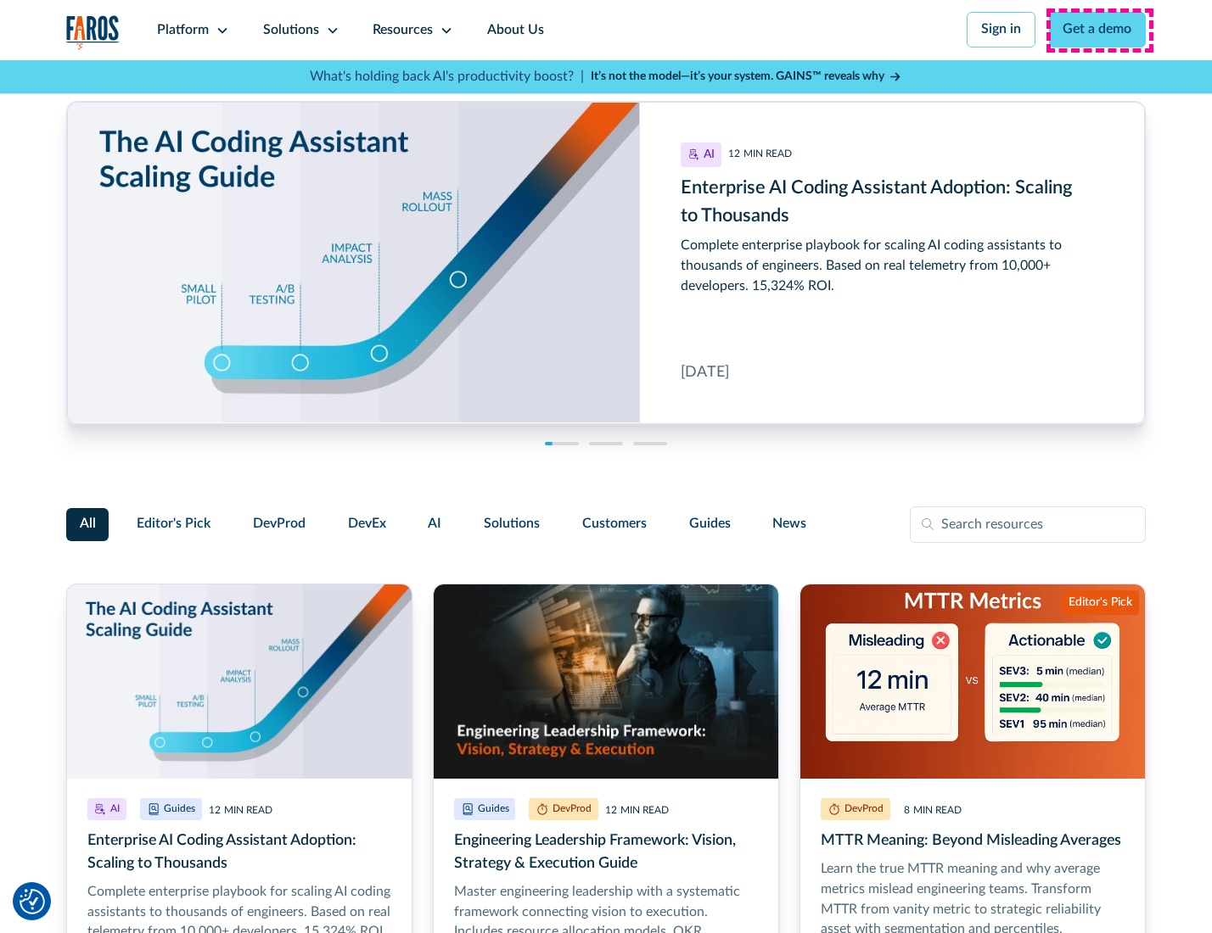
click at [1099, 30] on link "Get a demo" at bounding box center [1098, 30] width 98 height 36
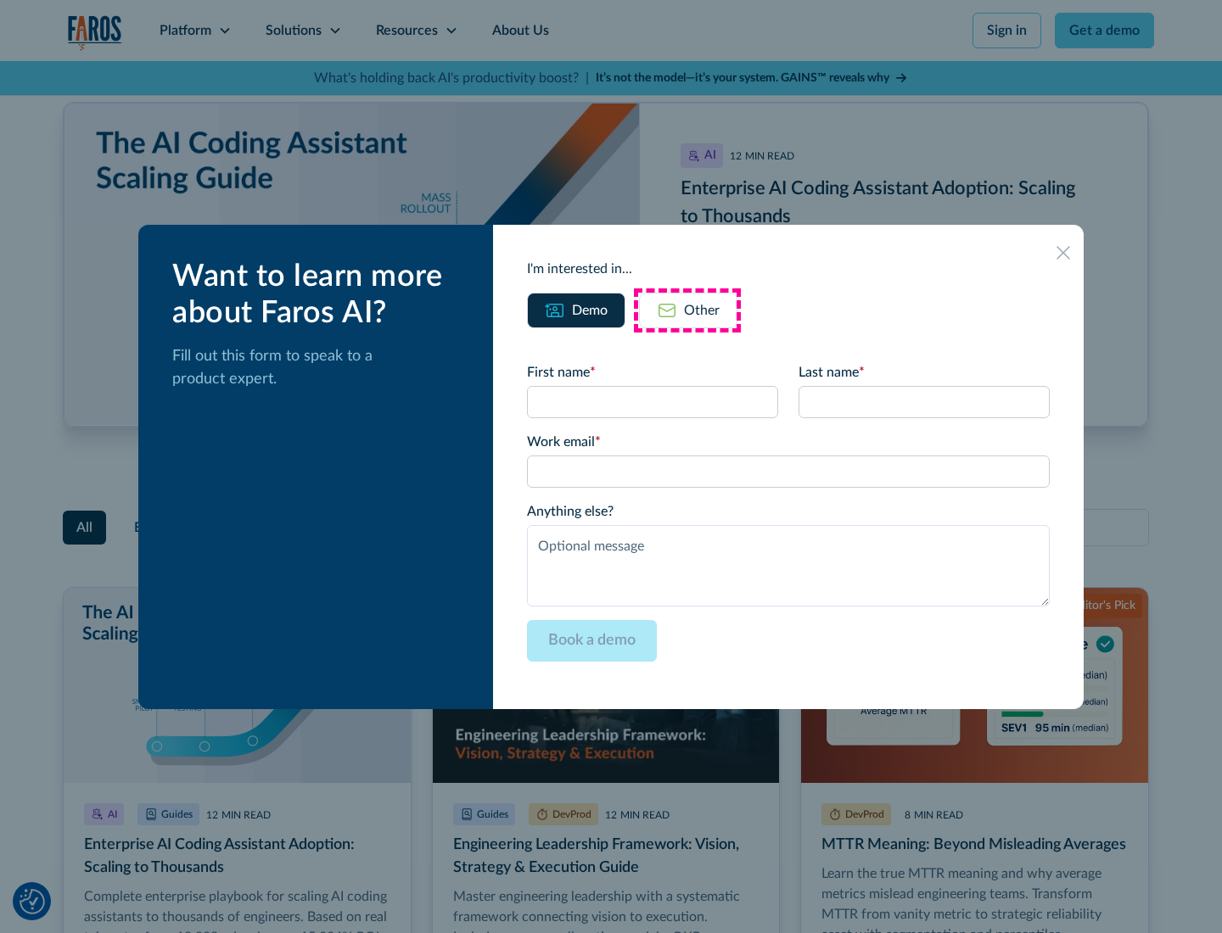
click at [687, 310] on div "Other" at bounding box center [702, 310] width 36 height 20
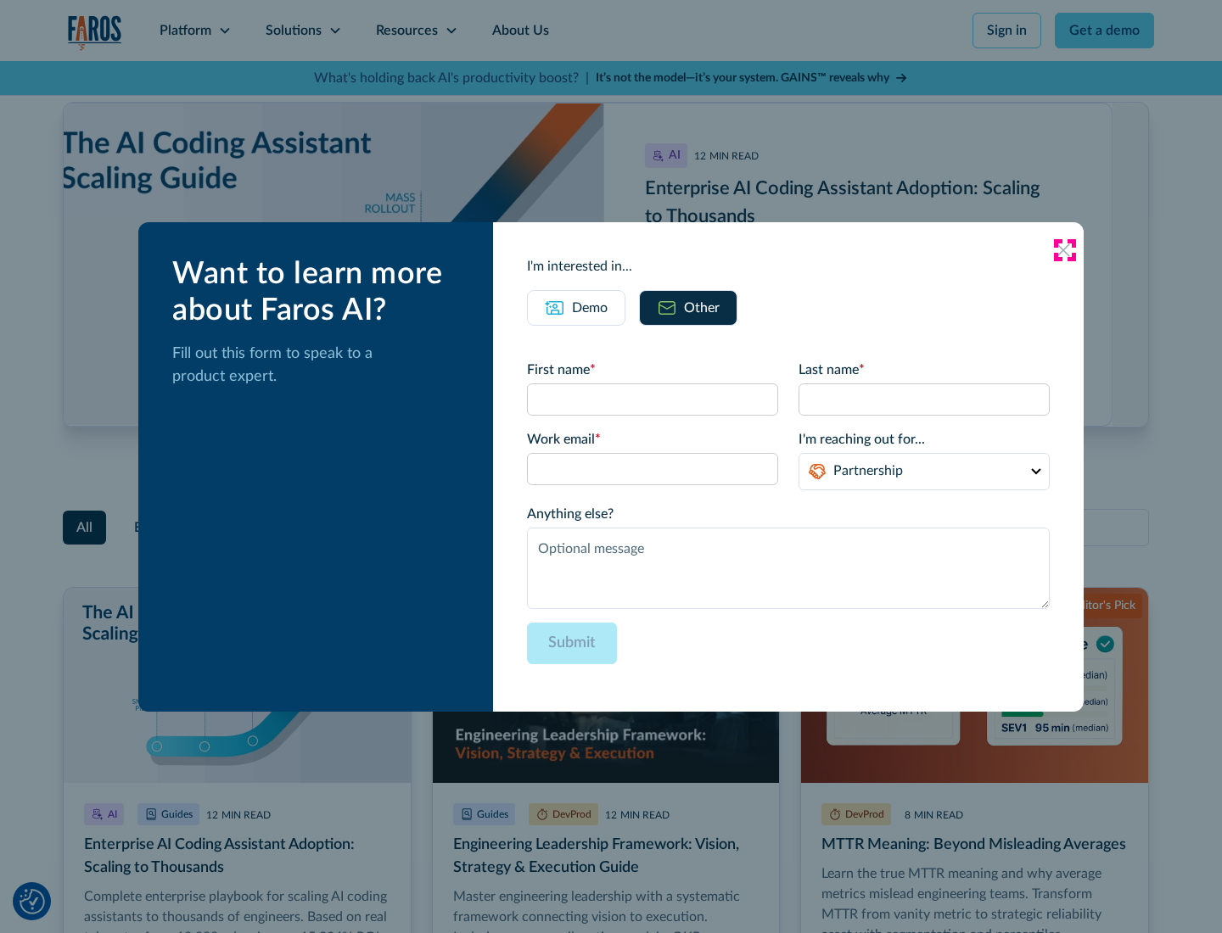
click at [1064, 249] on icon at bounding box center [1064, 251] width 14 height 14
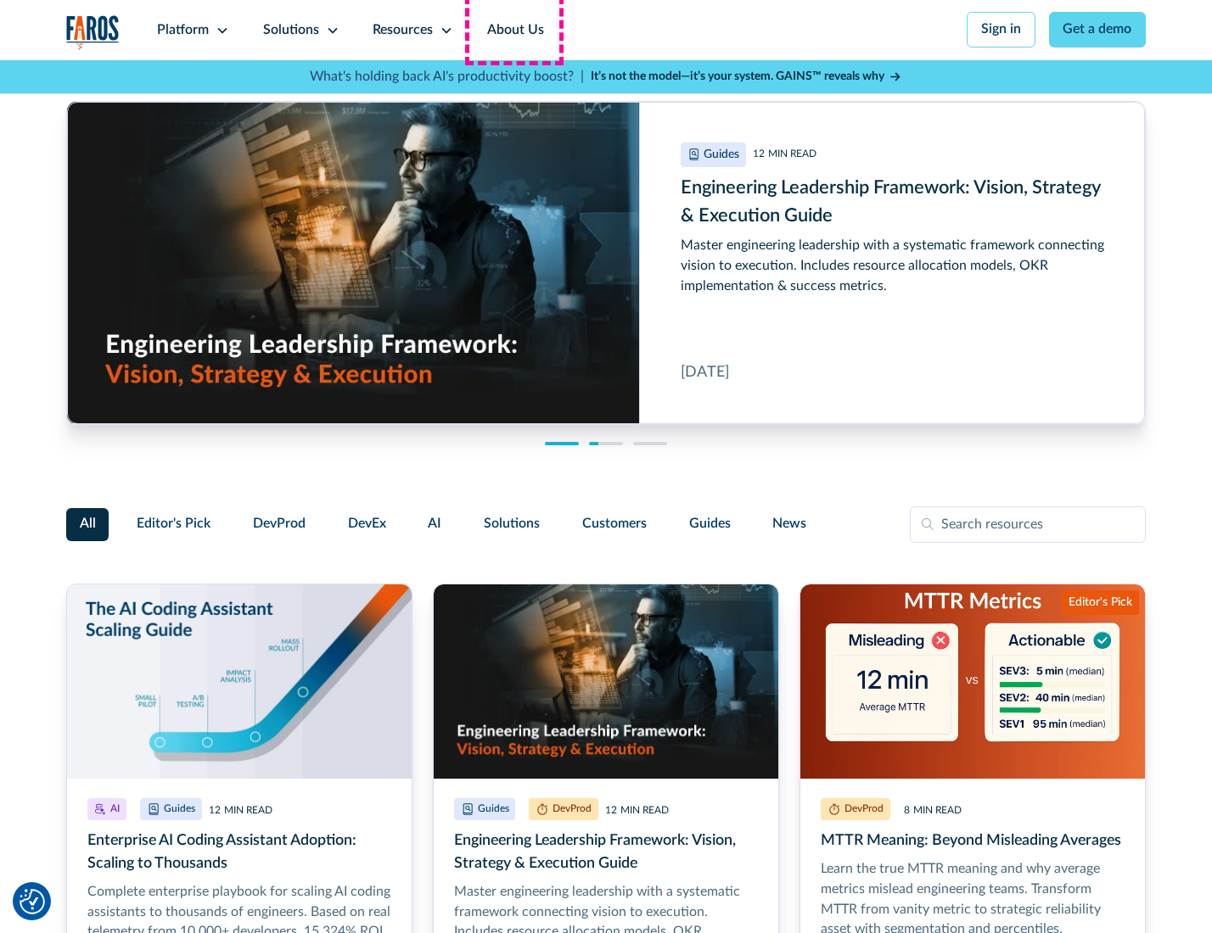
click at [513, 30] on link "About Us" at bounding box center [515, 30] width 91 height 60
